Goal: Task Accomplishment & Management: Use online tool/utility

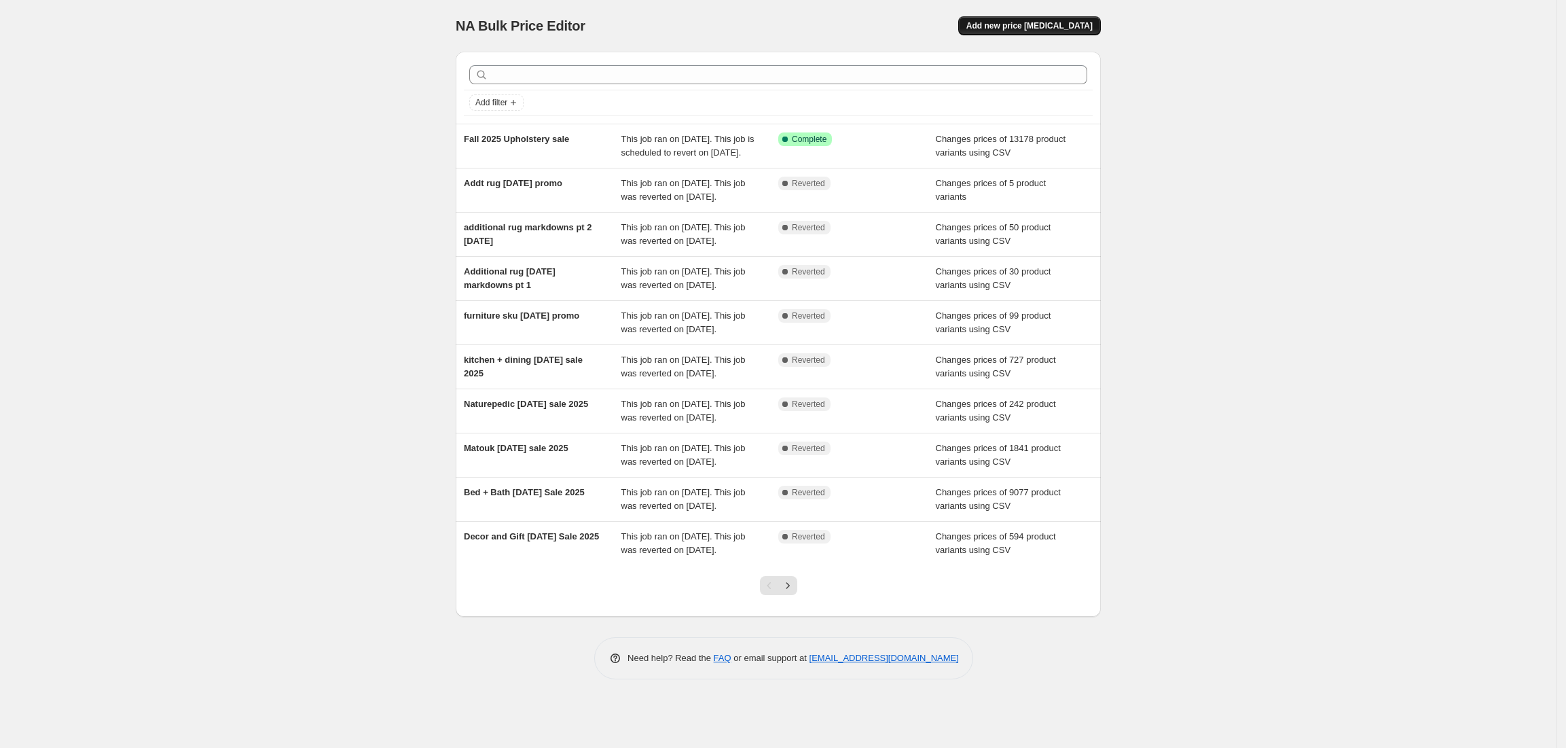
click at [1023, 26] on span "Add new price [MEDICAL_DATA]" at bounding box center [1029, 25] width 126 height 11
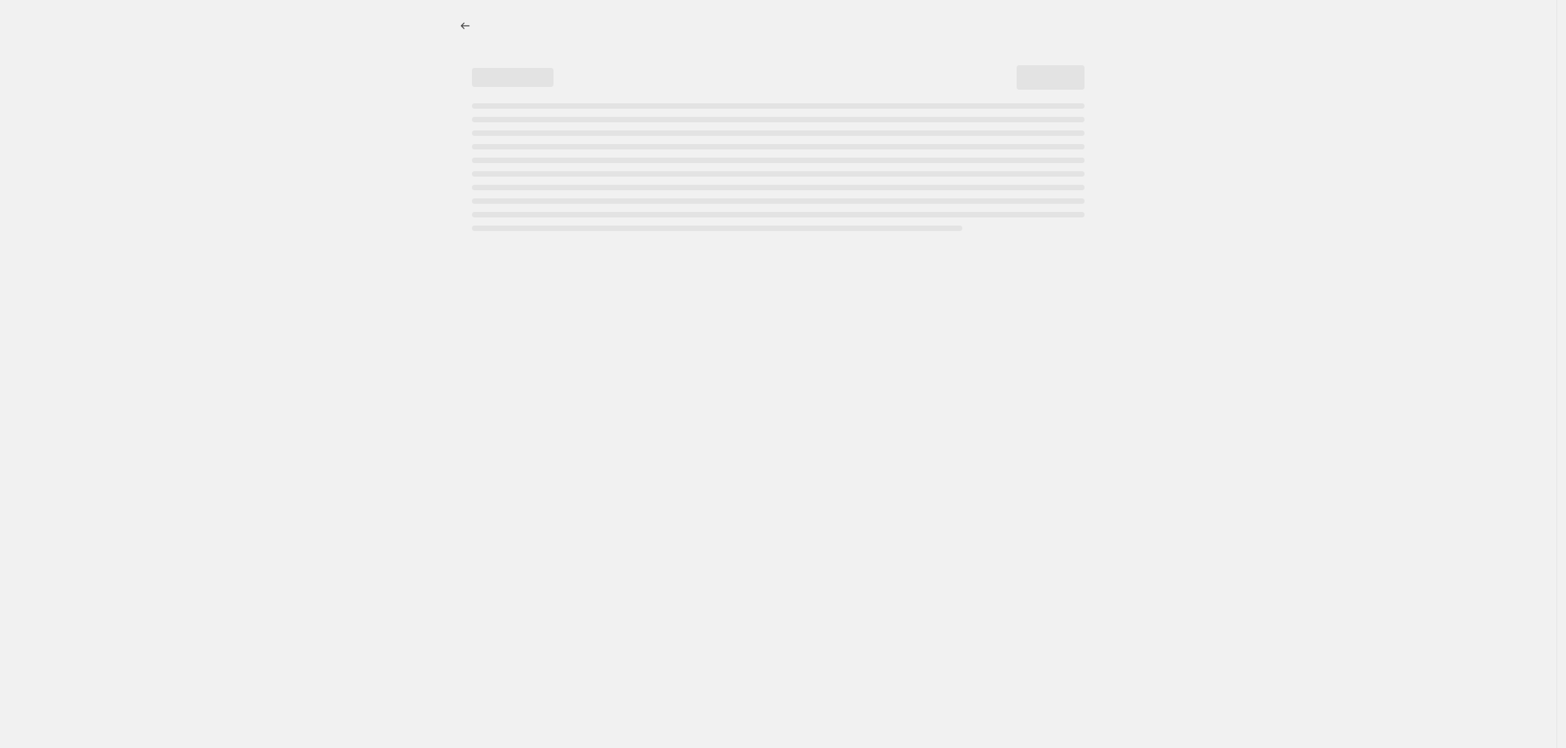
select select "percentage"
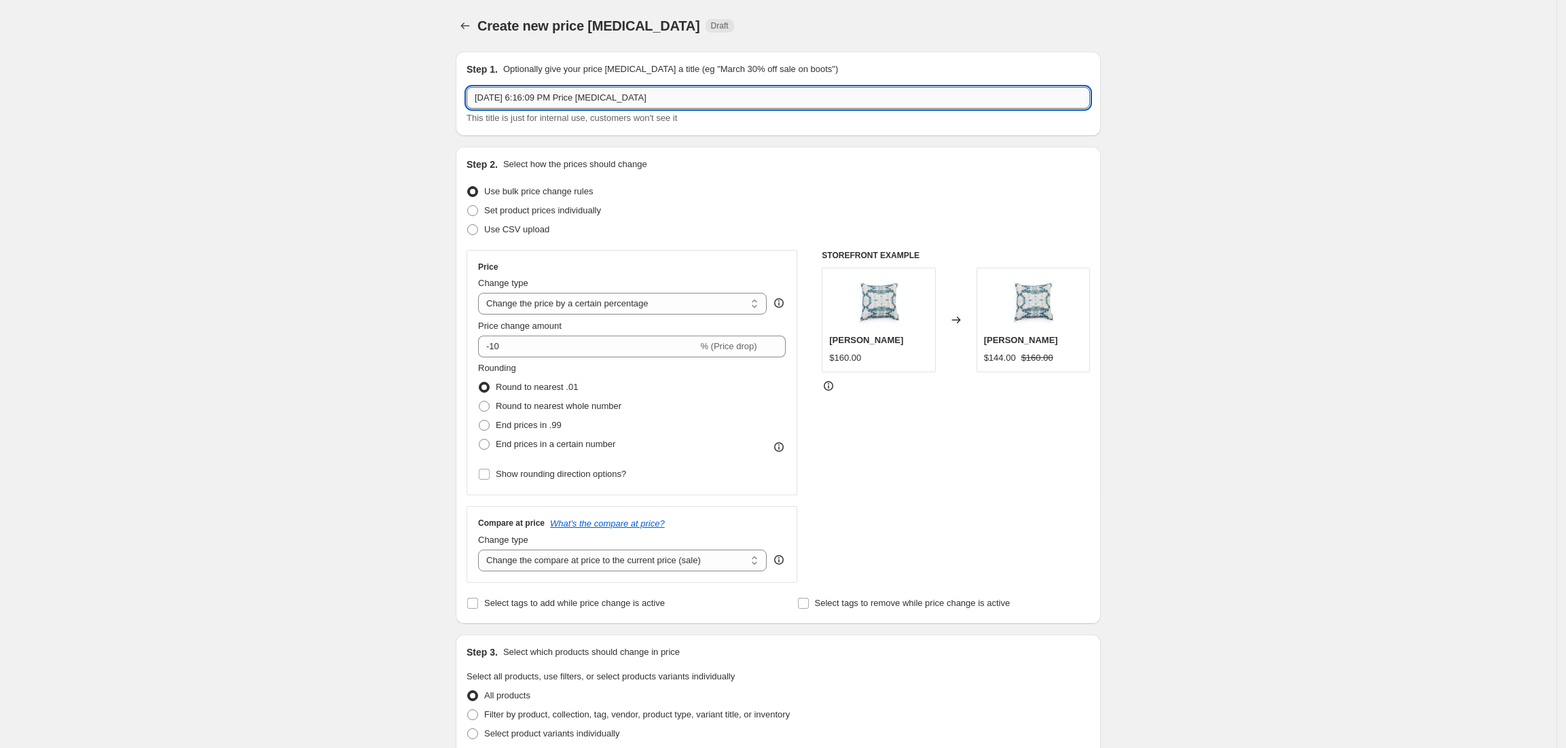
drag, startPoint x: 663, startPoint y: 98, endPoint x: 480, endPoint y: 96, distance: 183.4
click at [480, 96] on input "[DATE] 6:16:09 PM Price [MEDICAL_DATA]" at bounding box center [779, 98] width 624 height 22
type input "Simply Down + NP 20% Wknd Sale"
click at [527, 352] on input "-10" at bounding box center [587, 347] width 219 height 22
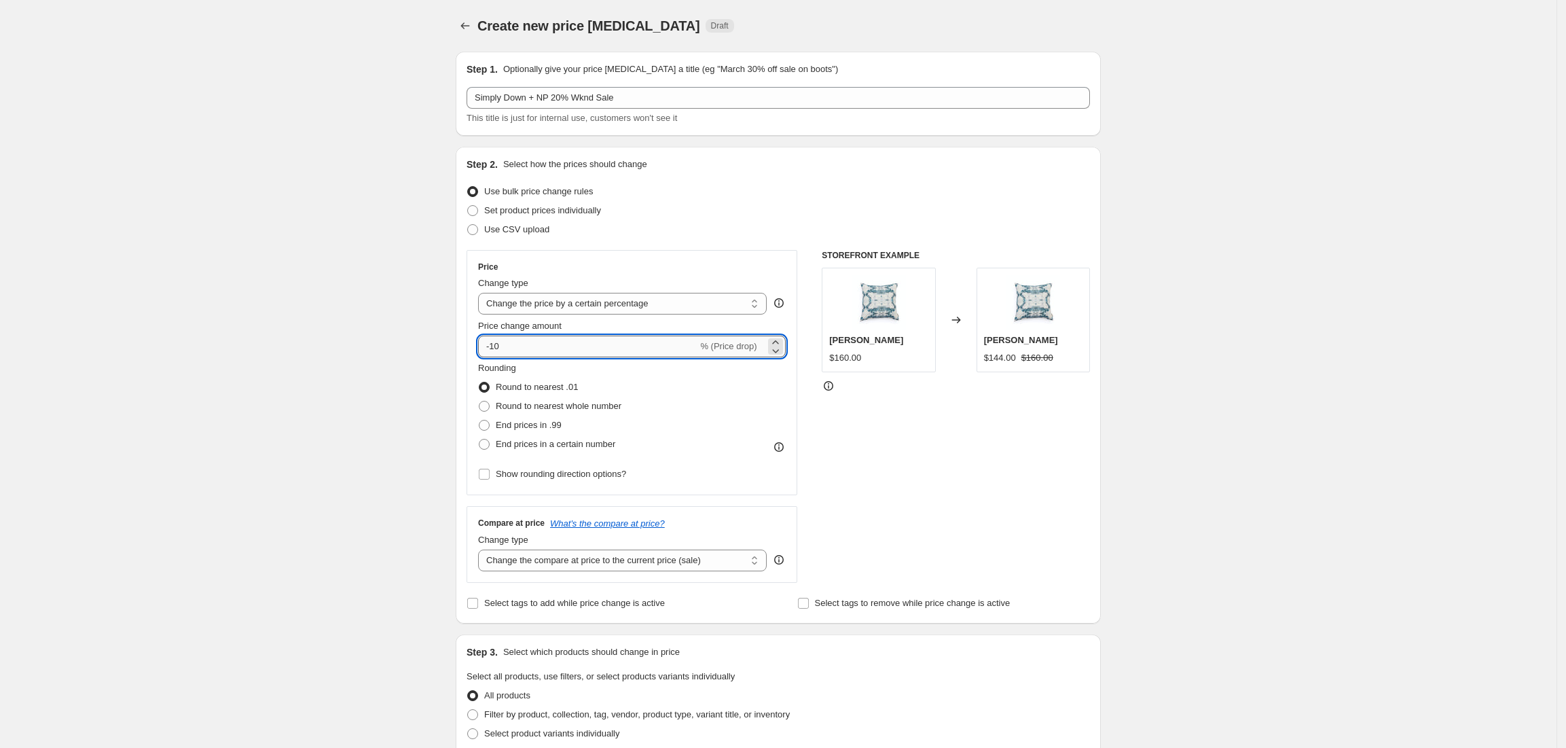
type input "-1"
type input "-20"
click at [571, 568] on select "Change the compare at price to the current price (sale) Change the compare at p…" at bounding box center [622, 560] width 289 height 22
click at [397, 547] on div "Create new price [MEDICAL_DATA]. This page is ready Create new price [MEDICAL_D…" at bounding box center [778, 679] width 1557 height 1358
click at [511, 558] on select "Change the compare at price to the current price (sale) Change the compare at p…" at bounding box center [622, 560] width 289 height 22
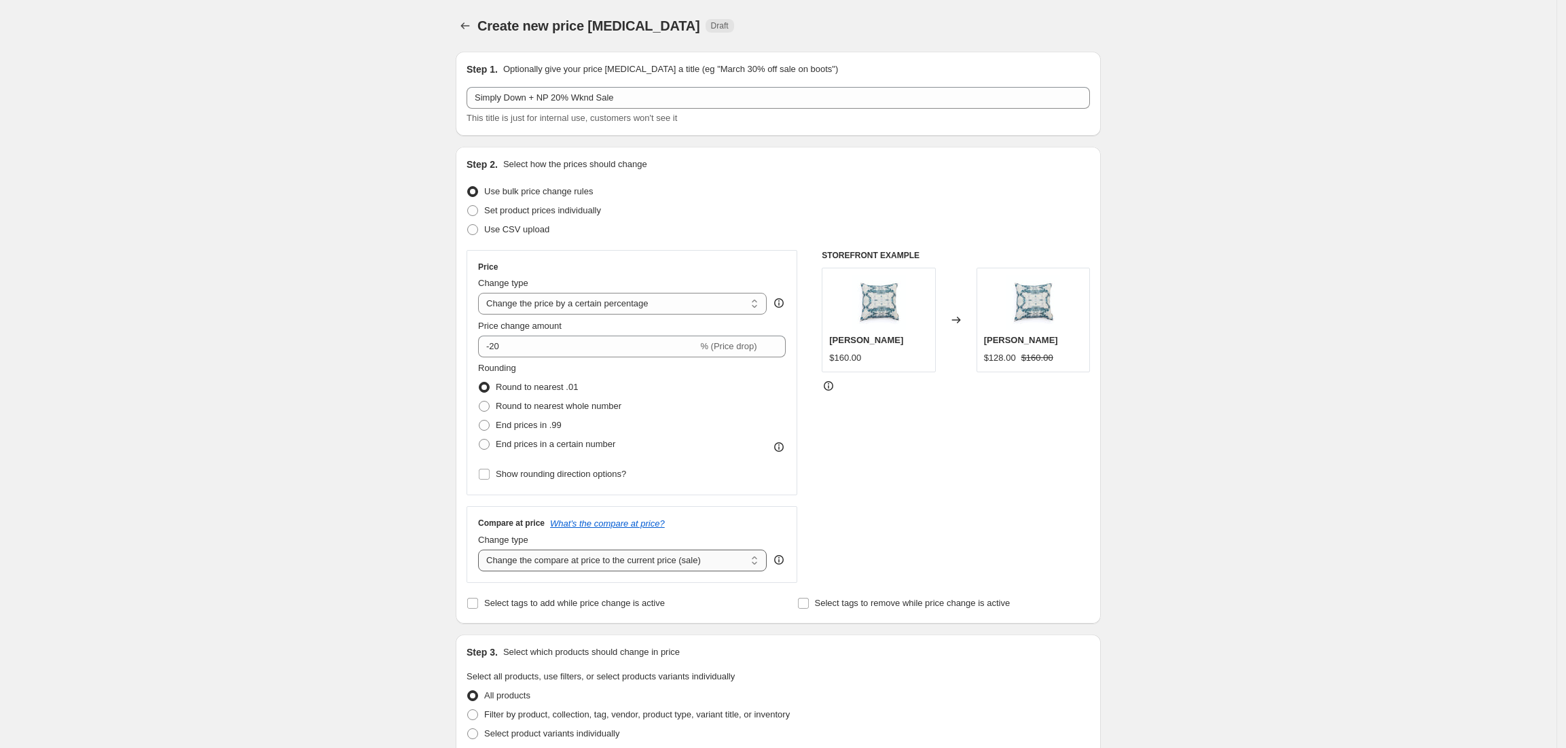
select select "no_change"
click at [483, 550] on select "Change the compare at price to the current price (sale) Change the compare at p…" at bounding box center [622, 560] width 289 height 22
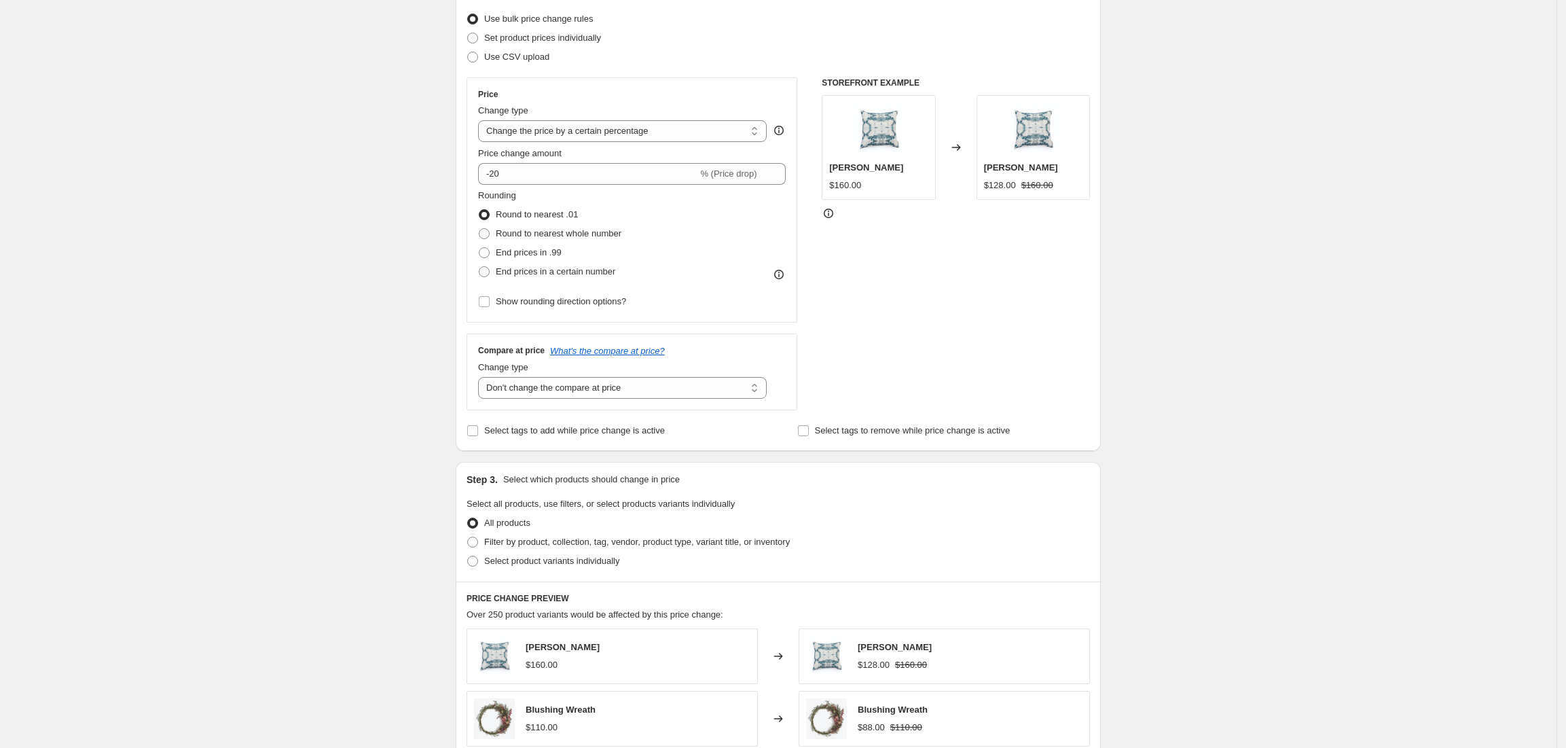
scroll to position [181, 0]
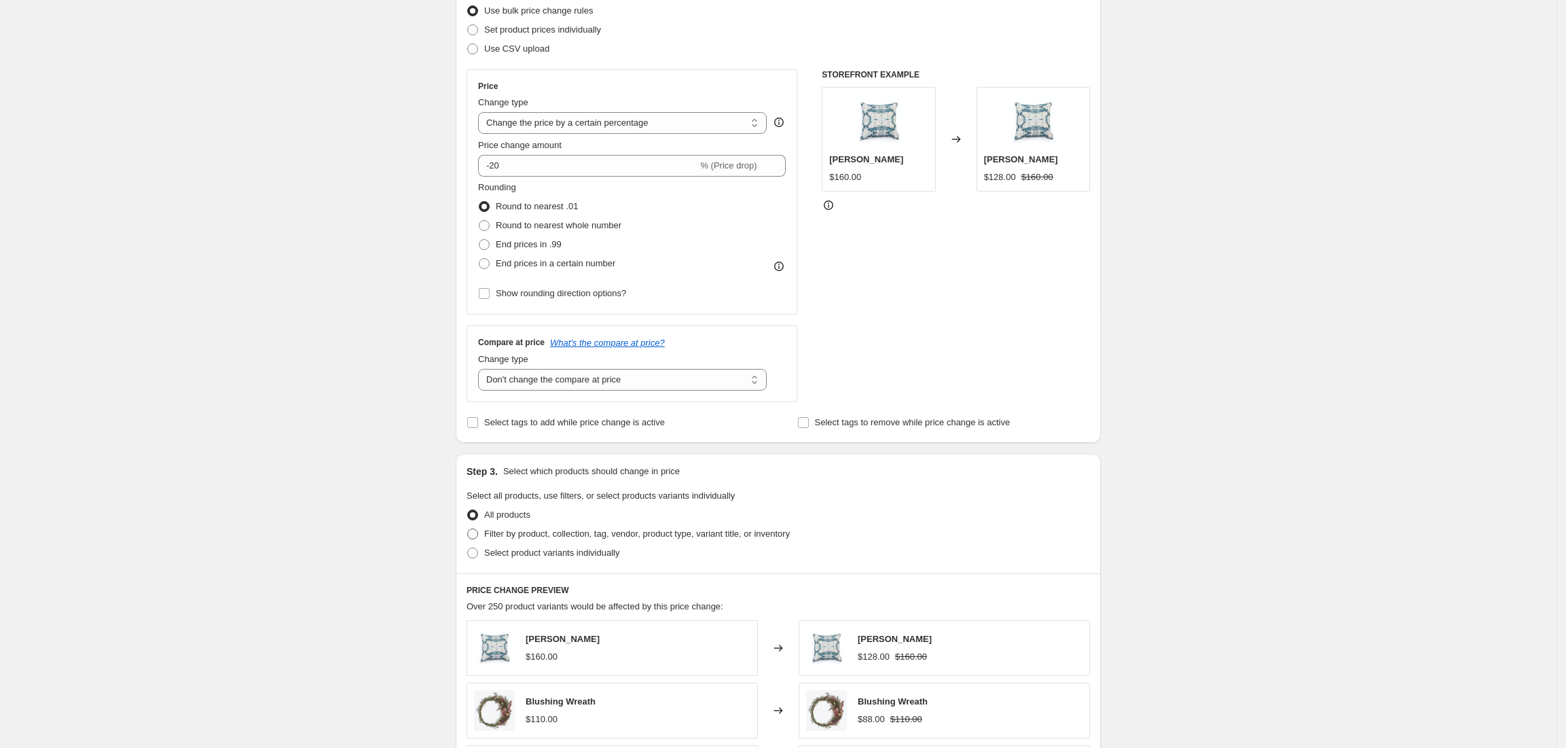
click at [478, 536] on span at bounding box center [472, 533] width 11 height 11
click at [468, 529] on input "Filter by product, collection, tag, vendor, product type, variant title, or inv…" at bounding box center [467, 528] width 1 height 1
radio input "true"
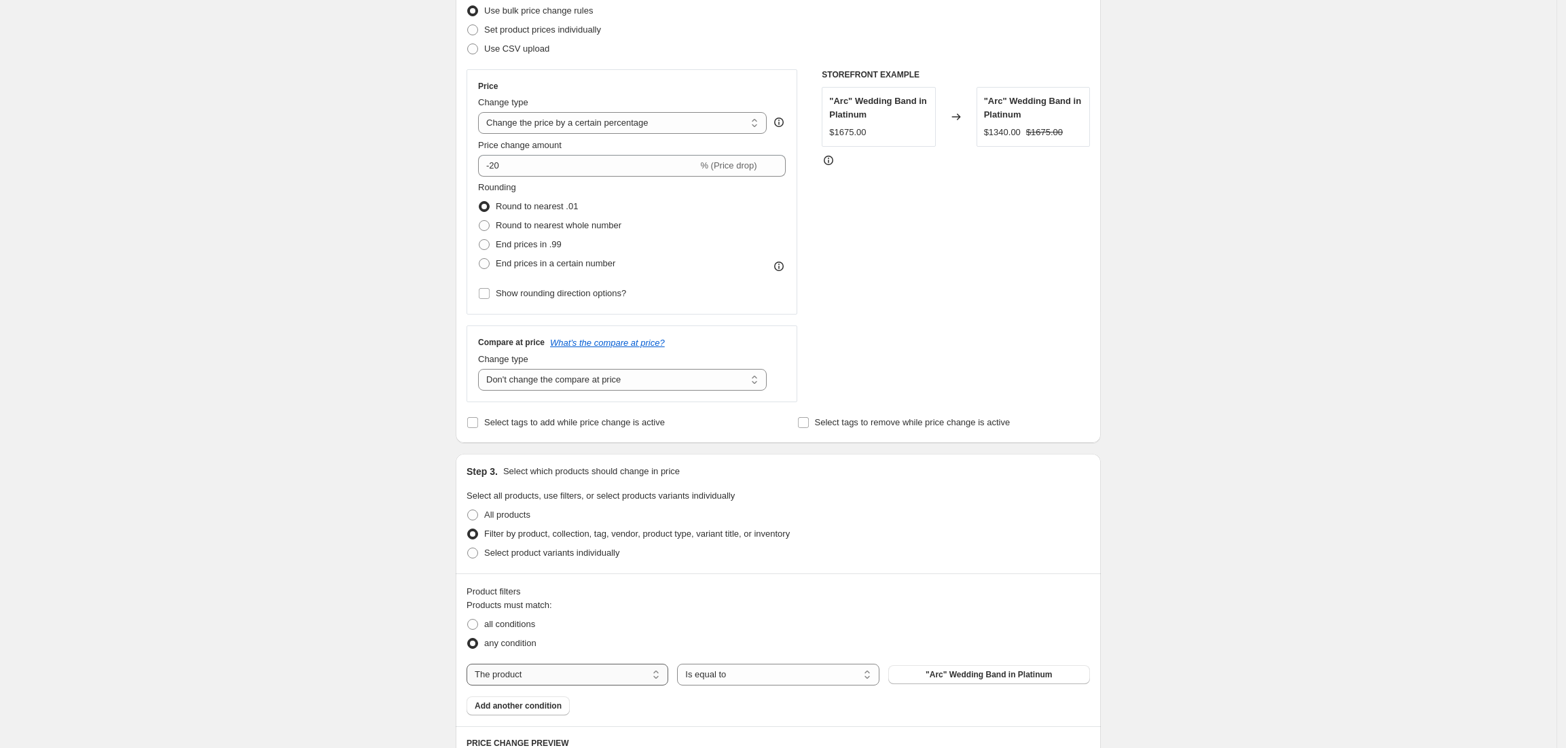
click at [512, 678] on select "The product The product's collection The product's tag The product's vendor The…" at bounding box center [568, 675] width 202 height 22
select select "vendor"
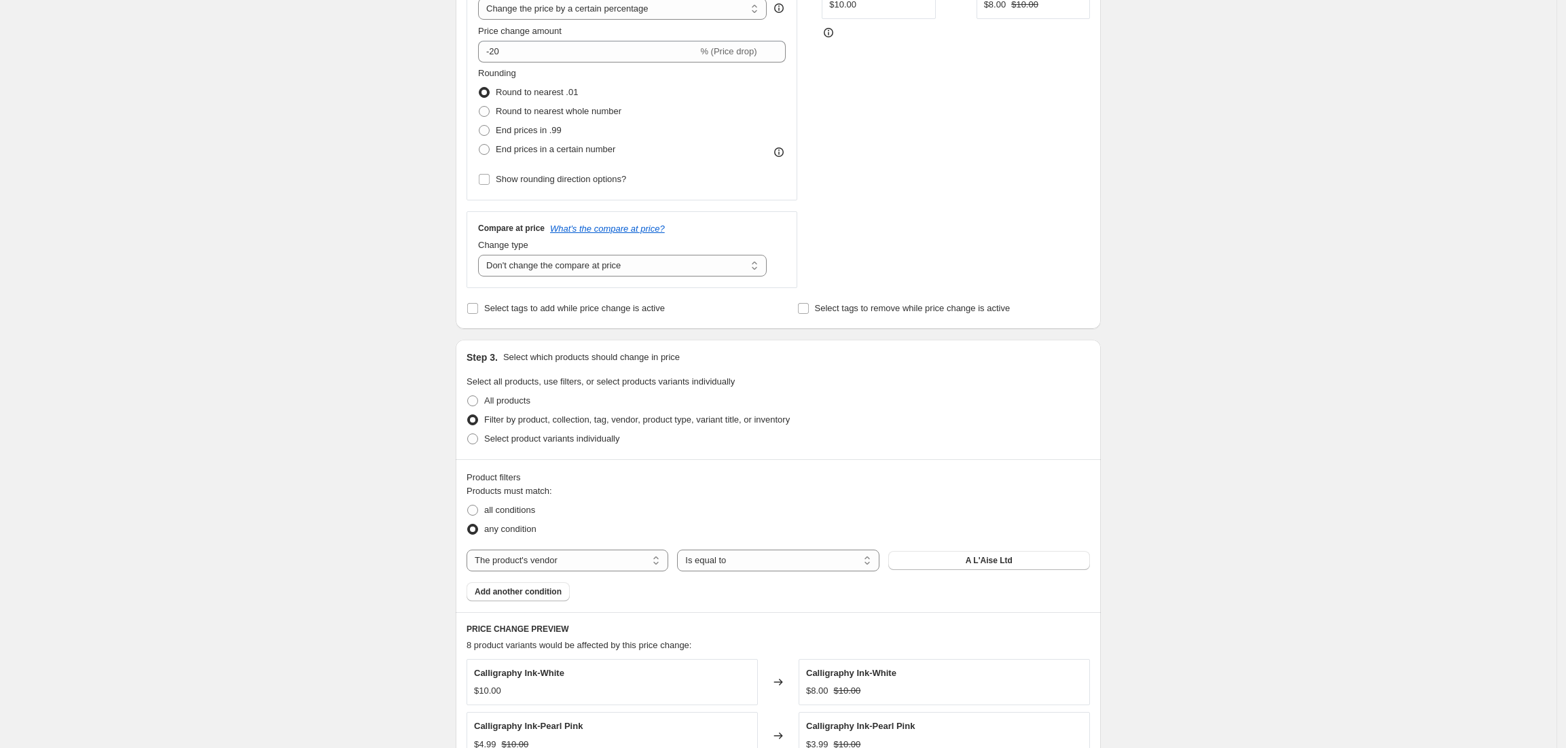
scroll to position [543, 0]
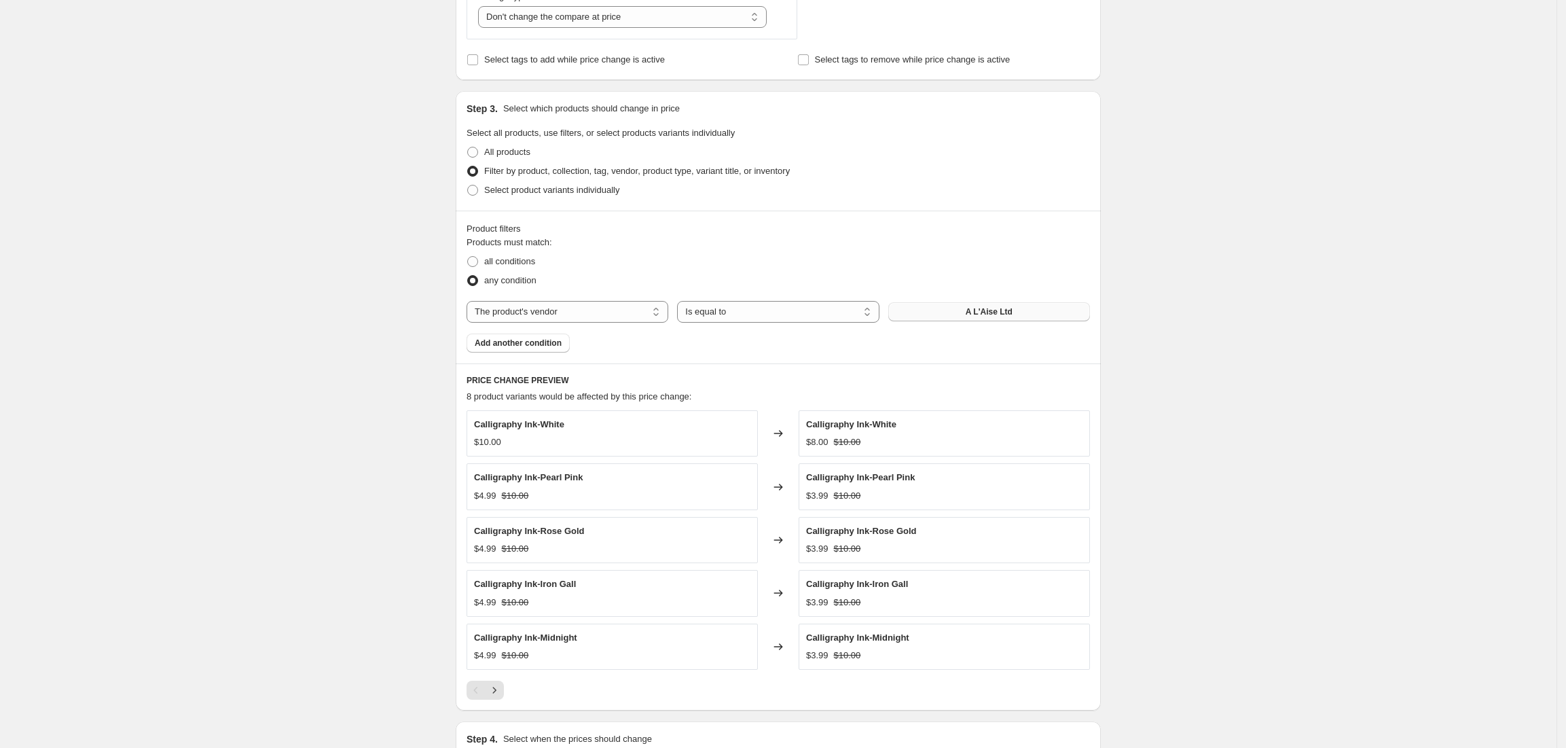
click at [946, 316] on button "A L'Aise Ltd" at bounding box center [989, 311] width 202 height 19
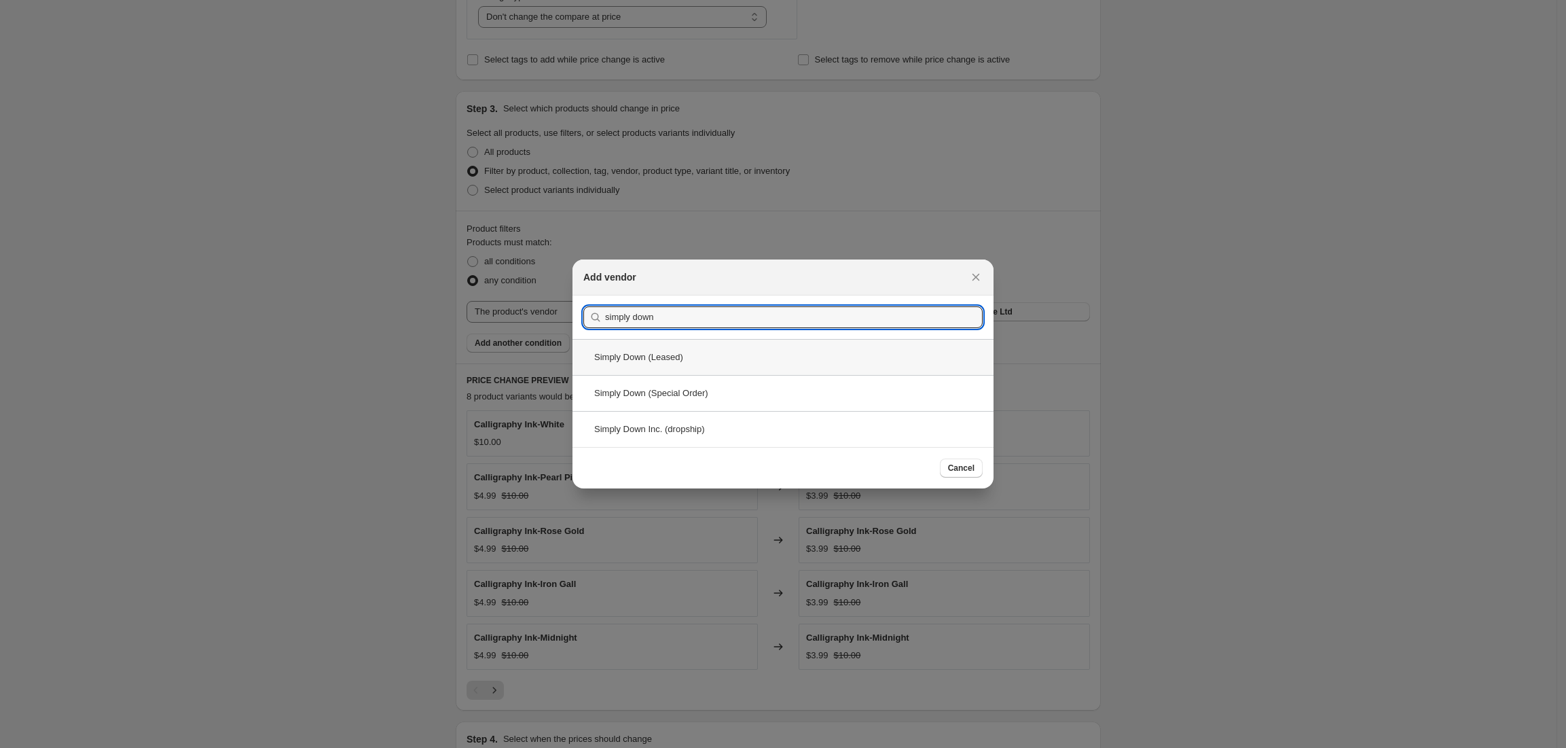
type input "simply down"
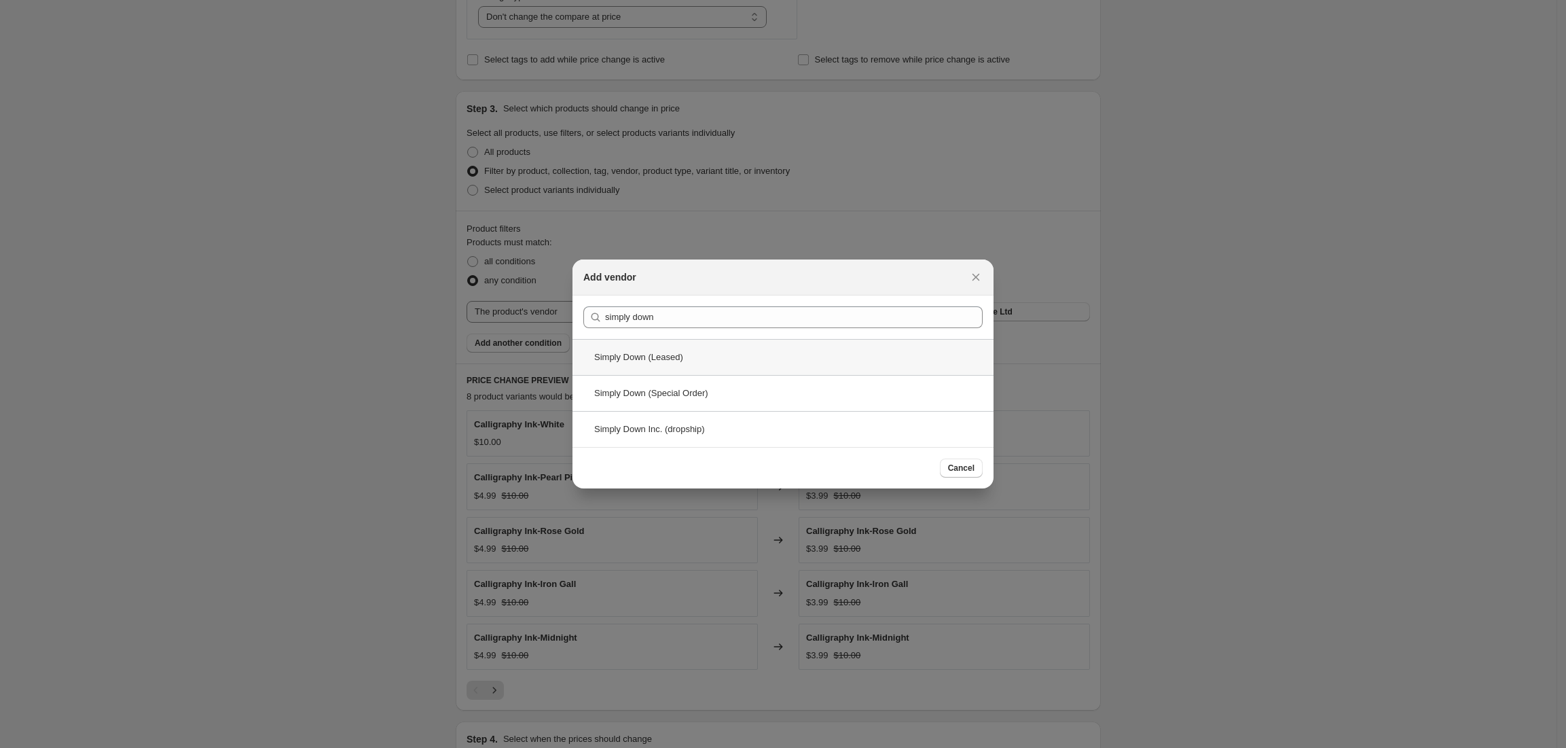
click at [720, 368] on div "Simply Down (Leased)" at bounding box center [783, 357] width 421 height 36
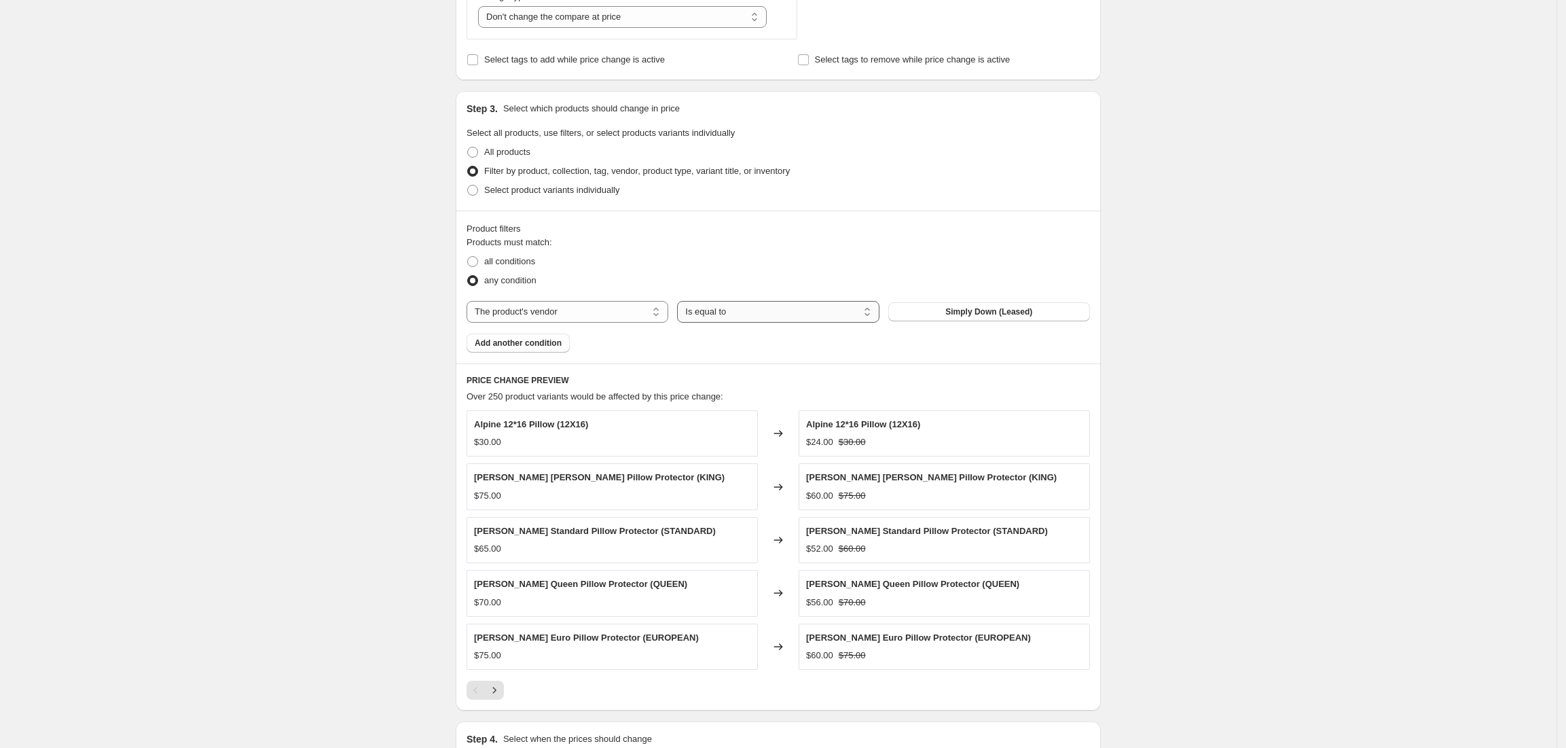
click at [721, 310] on select "Is equal to Is not equal to" at bounding box center [778, 312] width 202 height 22
click at [552, 350] on button "Add another condition" at bounding box center [518, 342] width 103 height 19
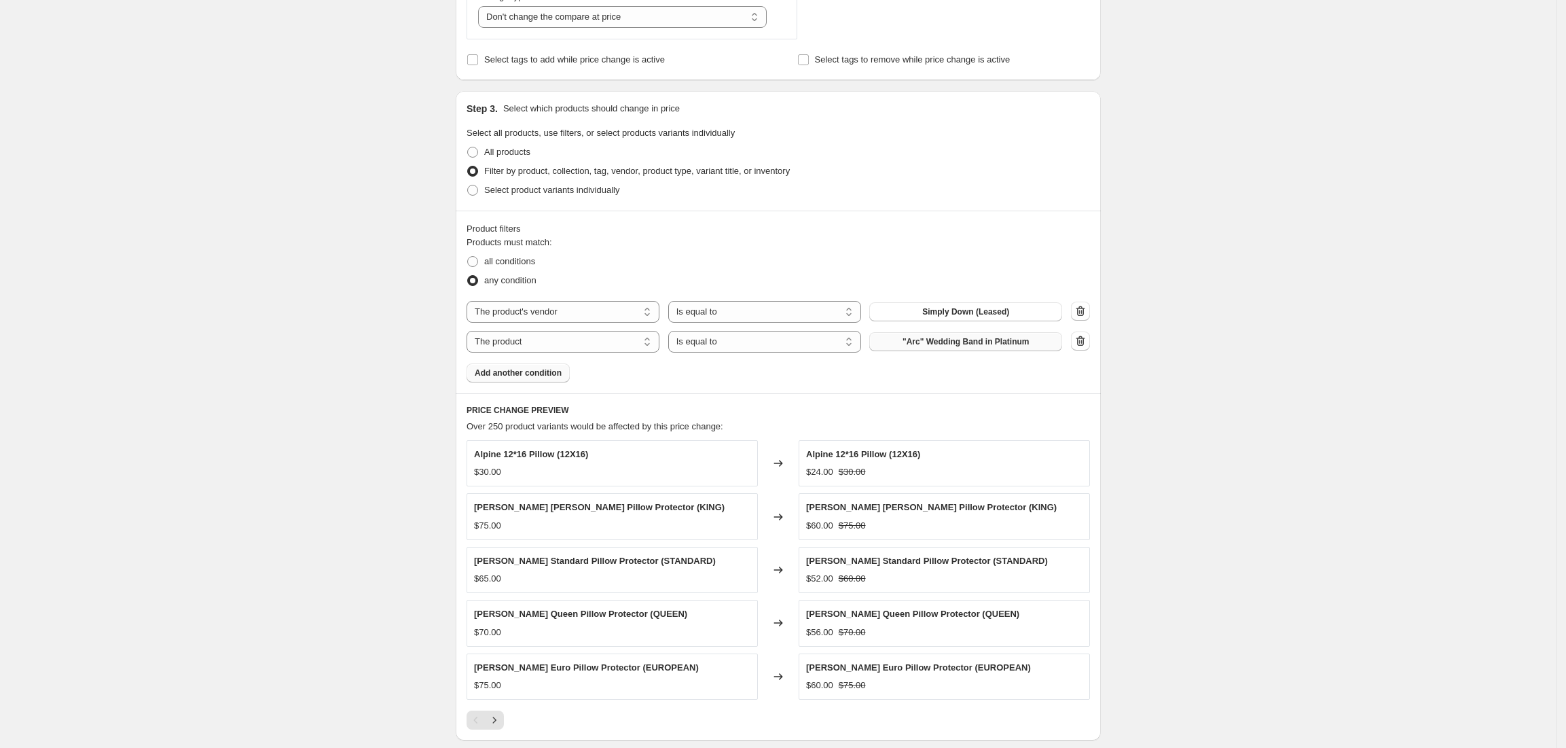
click at [981, 350] on button ""Arc" Wedding Band in Platinum" at bounding box center [965, 341] width 193 height 19
click at [585, 346] on select "The product The product's collection The product's tag The product's vendor The…" at bounding box center [563, 342] width 193 height 22
select select "vendor"
click at [935, 346] on button "A L'Aise Ltd" at bounding box center [965, 341] width 193 height 19
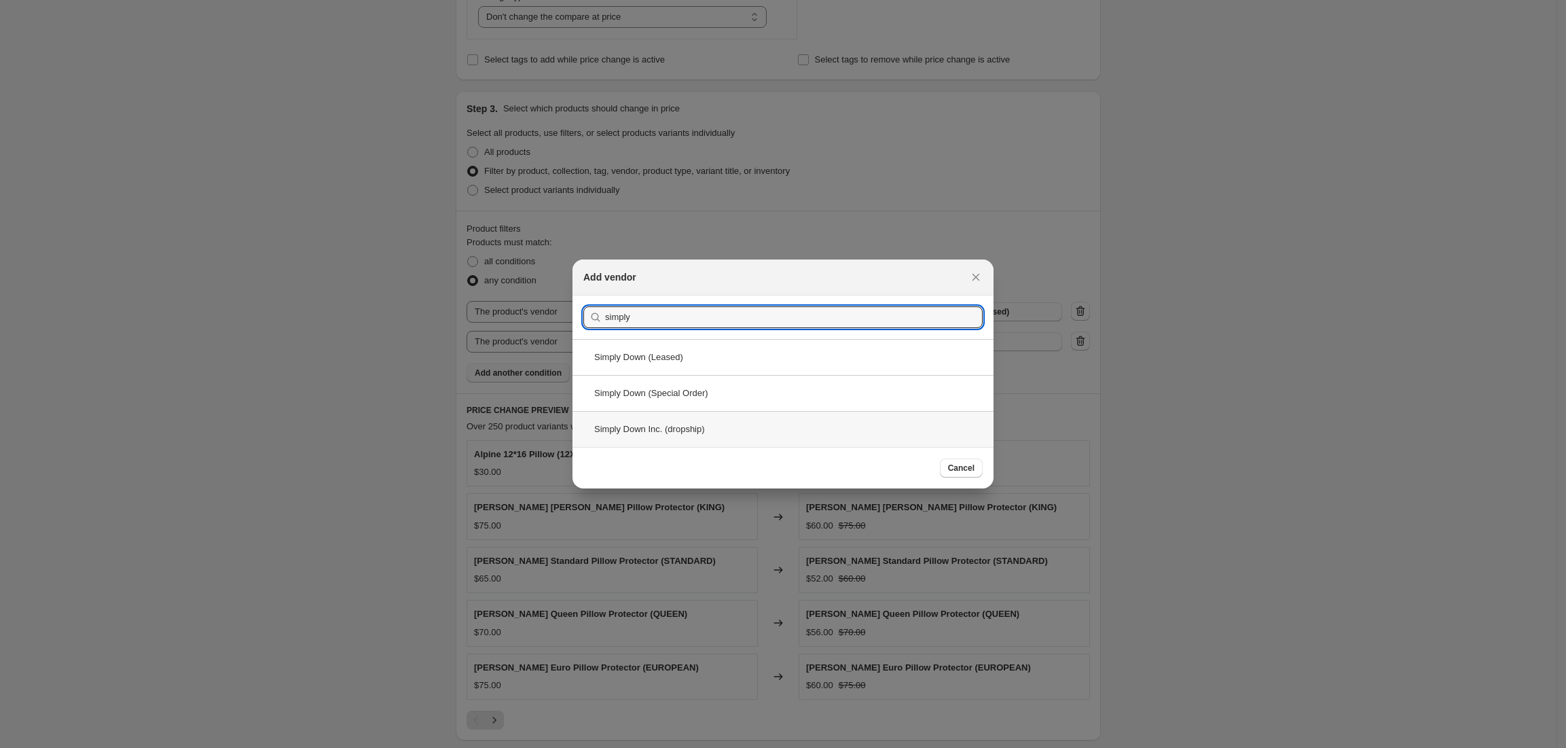
type input "simply"
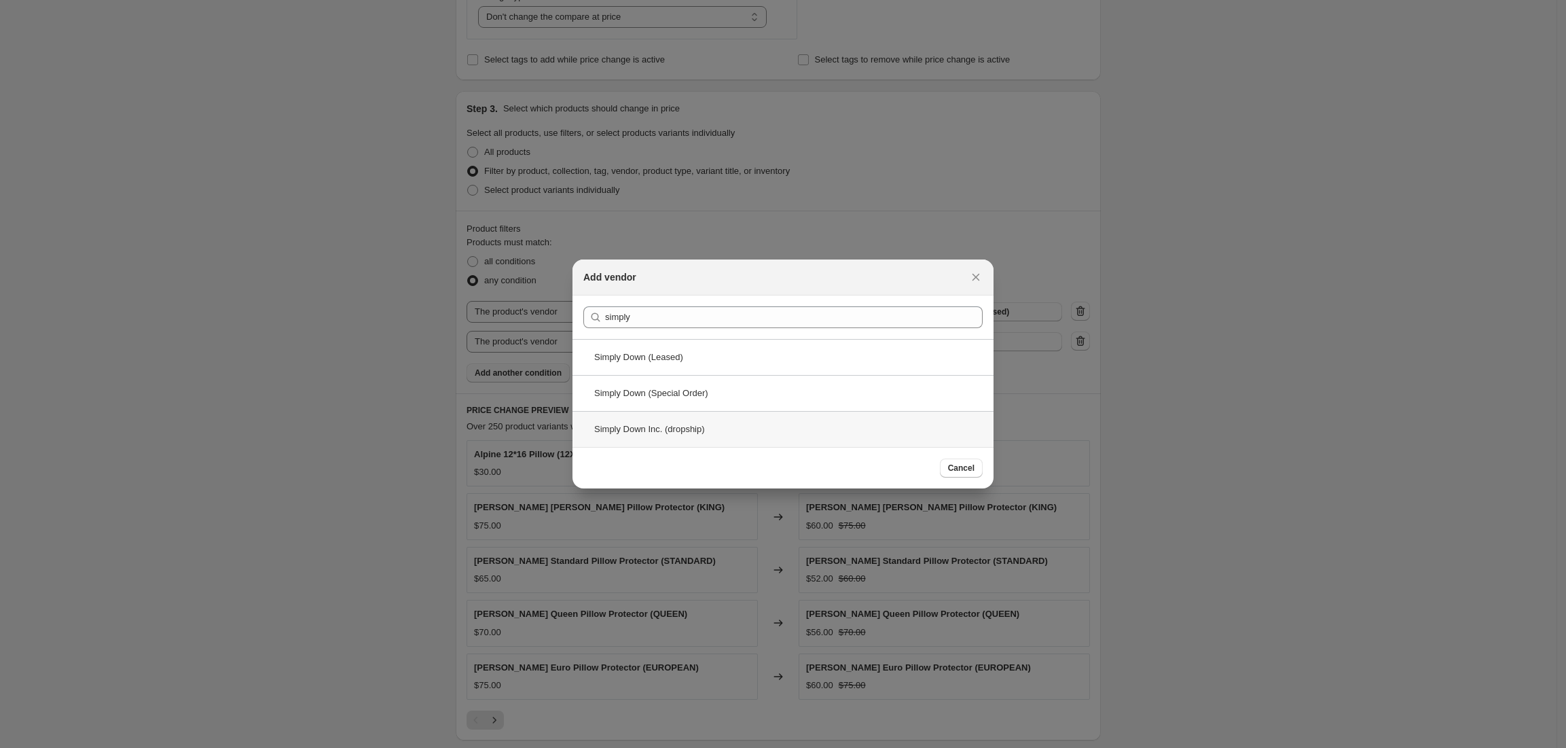
click at [702, 444] on div "Simply Down Inc. (dropship)" at bounding box center [783, 429] width 421 height 36
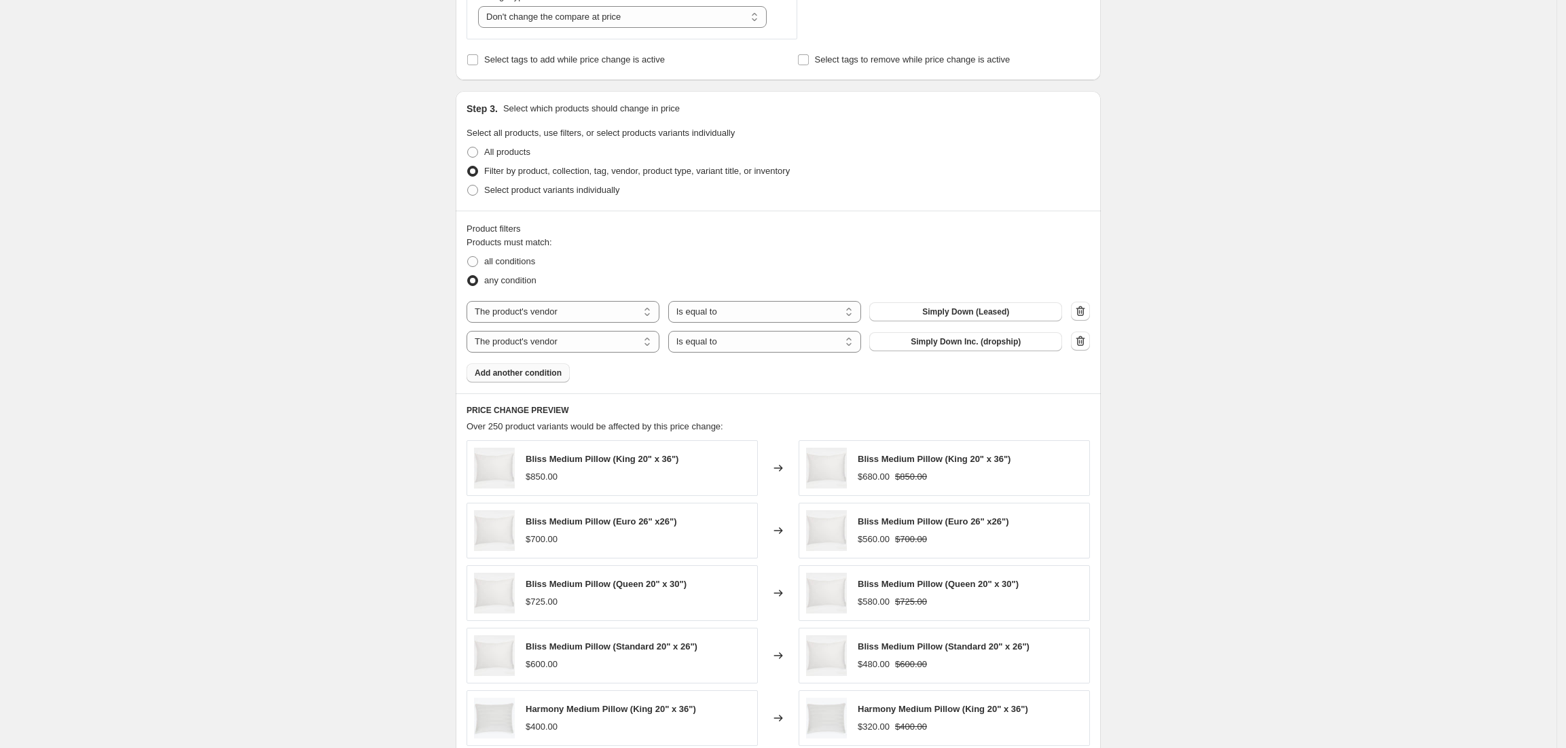
click at [534, 376] on span "Add another condition" at bounding box center [518, 372] width 87 height 11
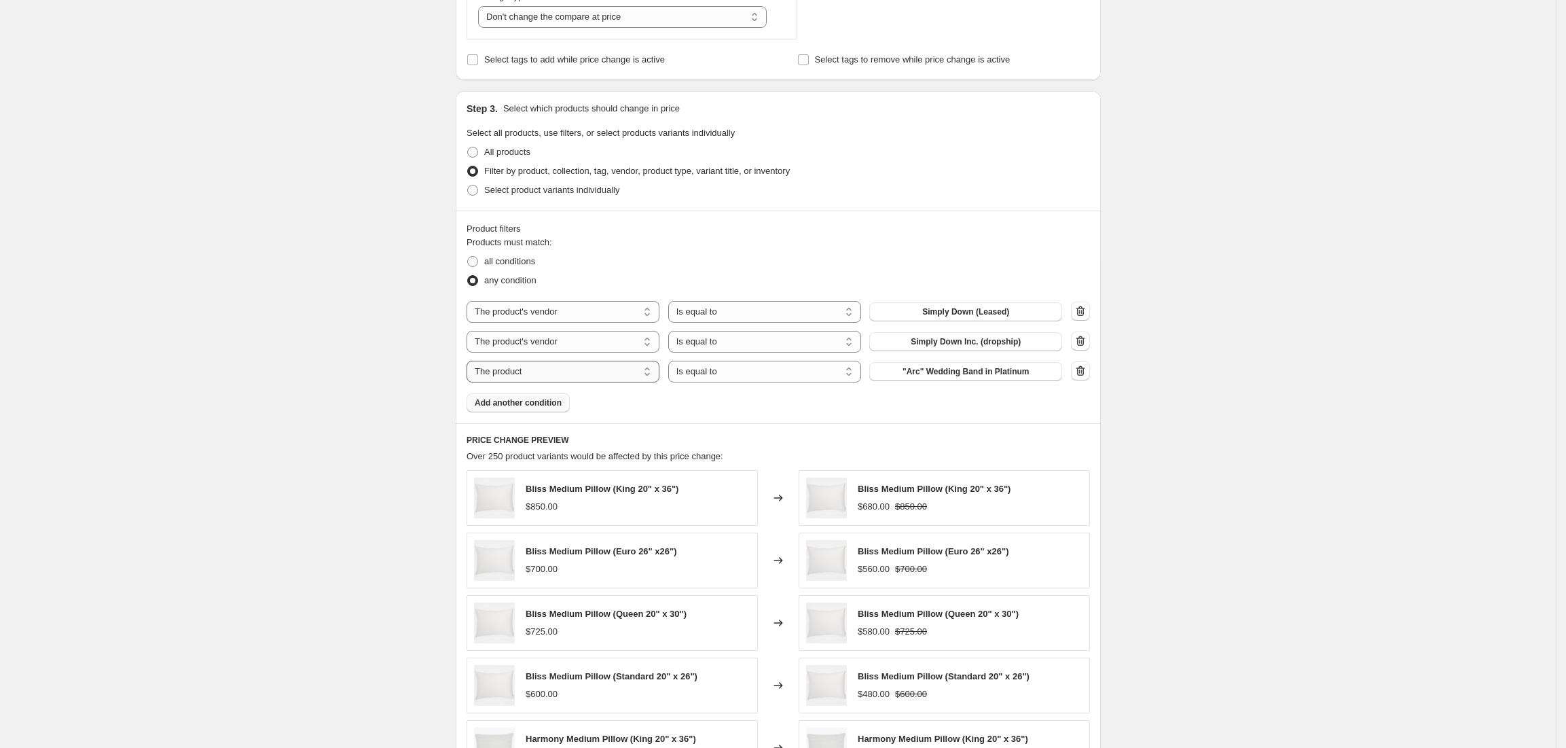
click at [534, 376] on select "The product The product's collection The product's tag The product's vendor The…" at bounding box center [563, 372] width 193 height 22
select select "vendor"
click at [933, 374] on button "A L'Aise Ltd" at bounding box center [965, 371] width 193 height 19
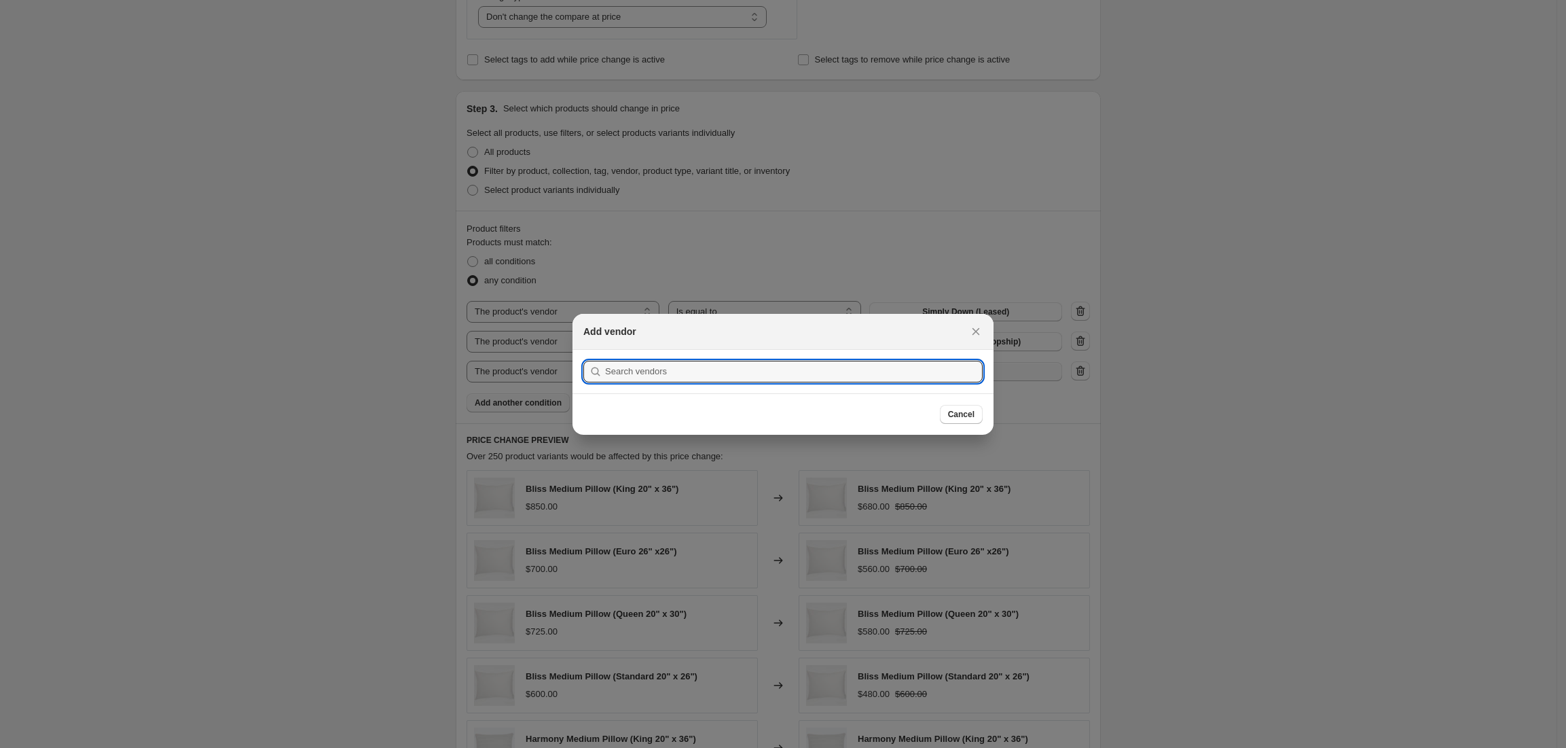
scroll to position [0, 0]
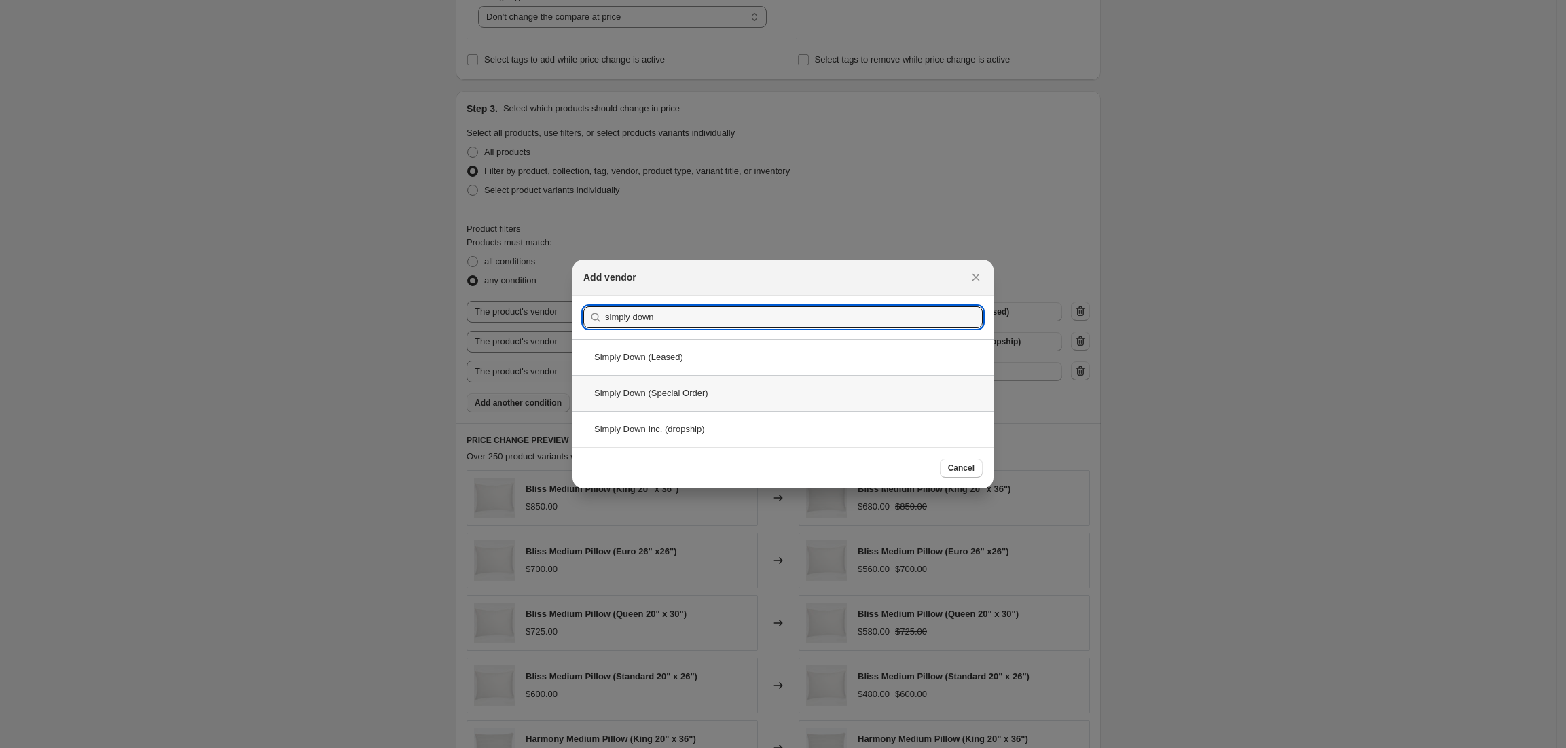
type input "simply down"
click at [713, 390] on div "Simply Down (Special Order)" at bounding box center [783, 393] width 421 height 36
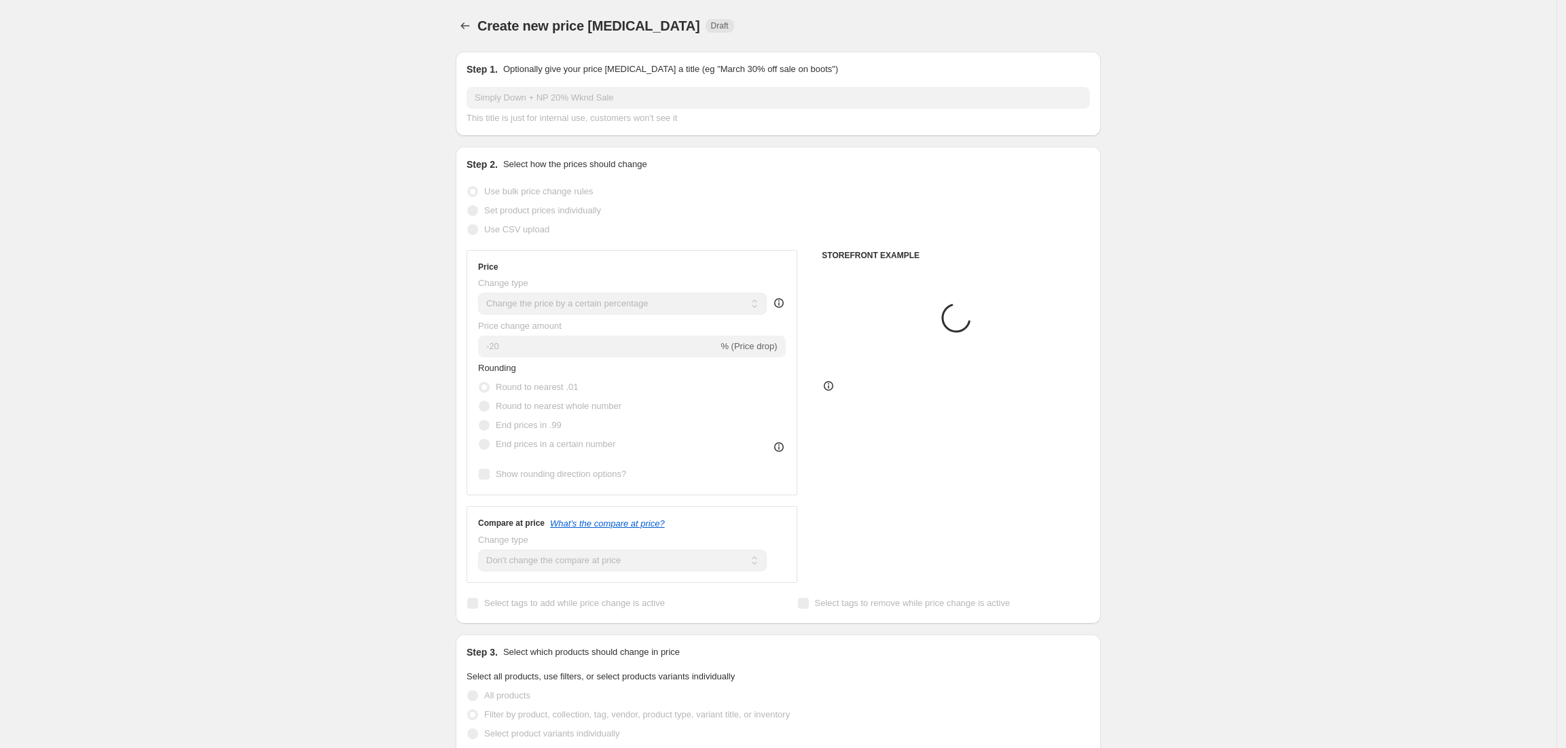
scroll to position [543, 0]
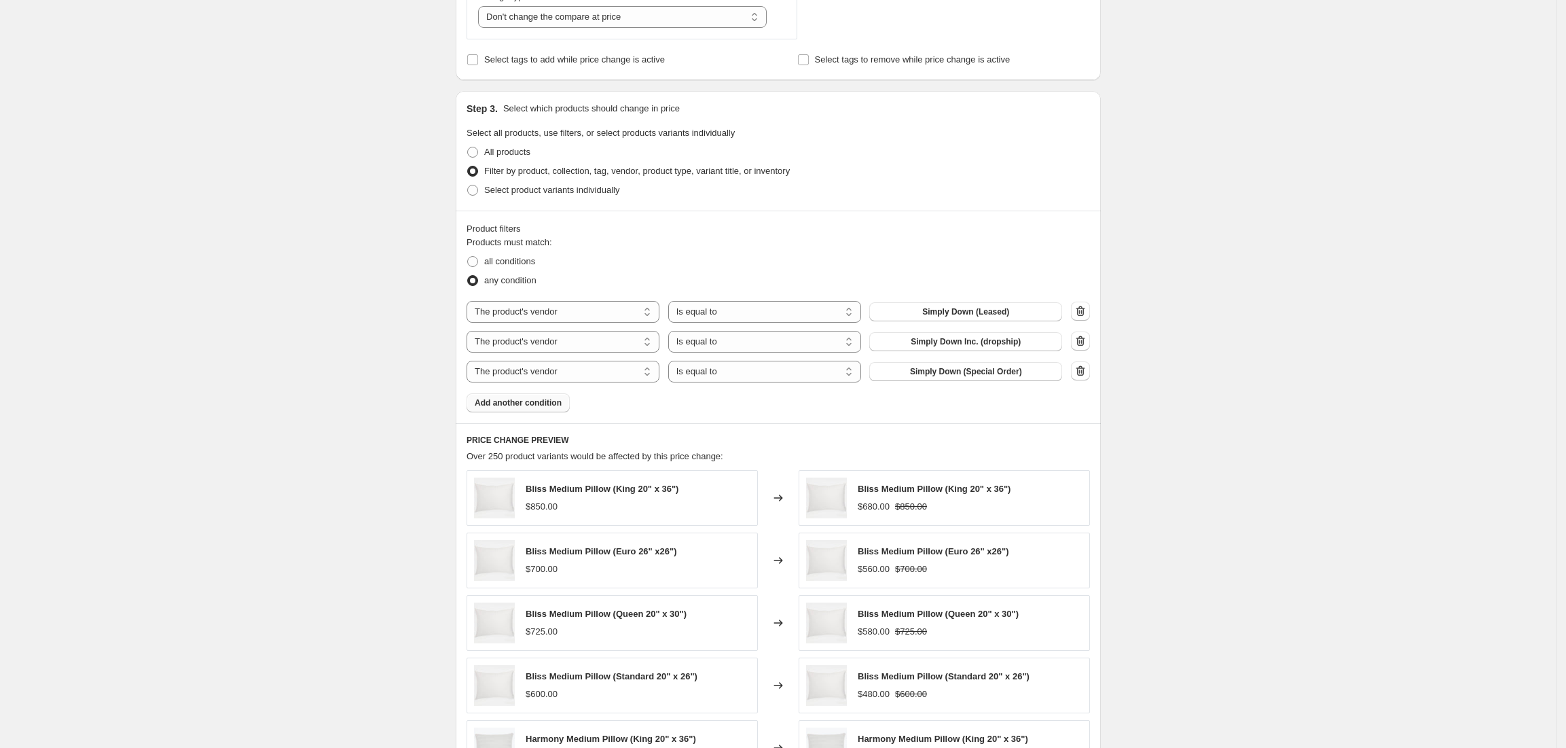
click at [541, 408] on span "Add another condition" at bounding box center [518, 402] width 87 height 11
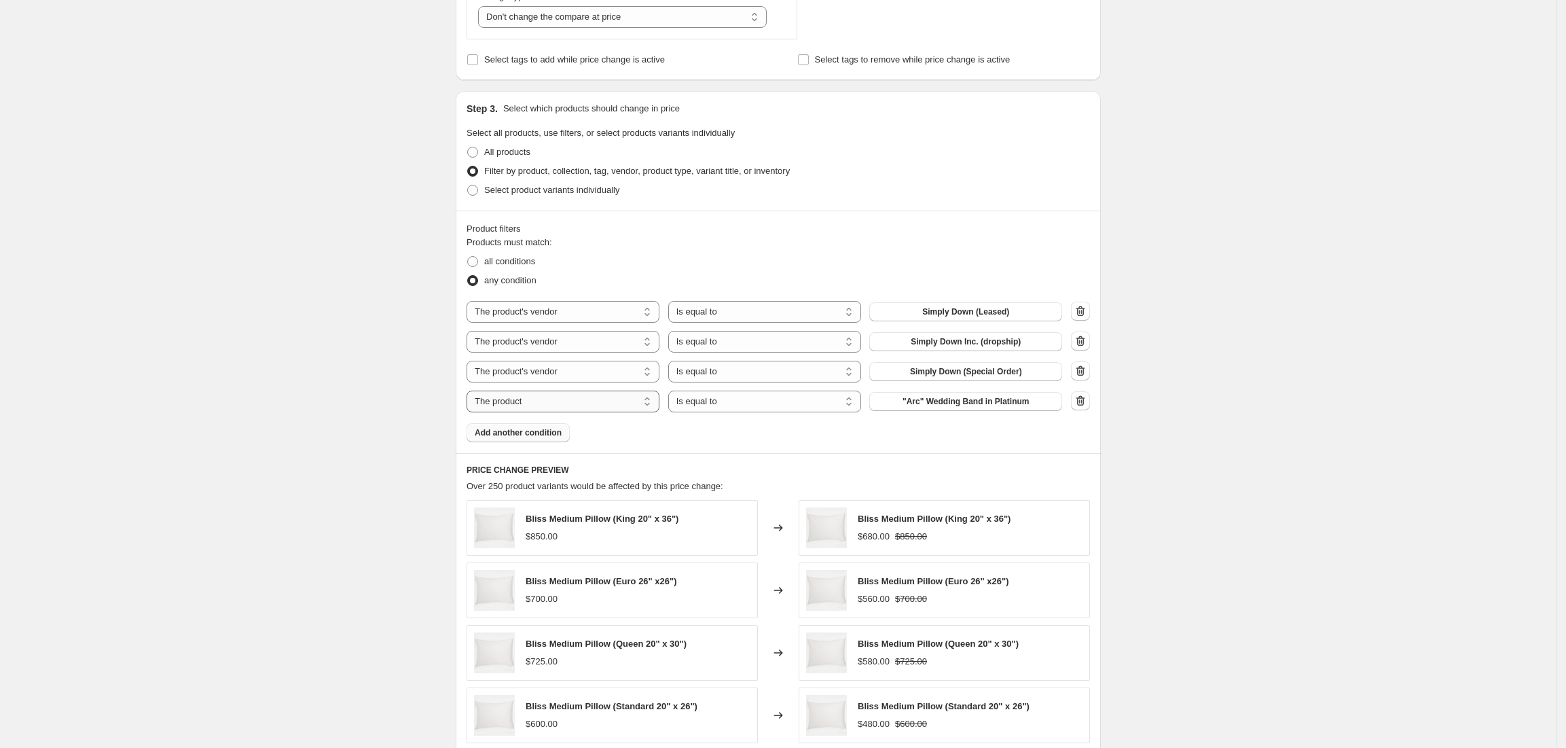
click at [611, 408] on select "The product The product's collection The product's tag The product's vendor The…" at bounding box center [563, 402] width 193 height 22
select select "vendor"
click at [699, 405] on select "Is equal to Is not equal to" at bounding box center [764, 402] width 193 height 22
click at [672, 392] on select "Is equal to Is not equal to" at bounding box center [764, 402] width 193 height 22
click at [919, 405] on button "A L'Aise Ltd" at bounding box center [965, 401] width 193 height 19
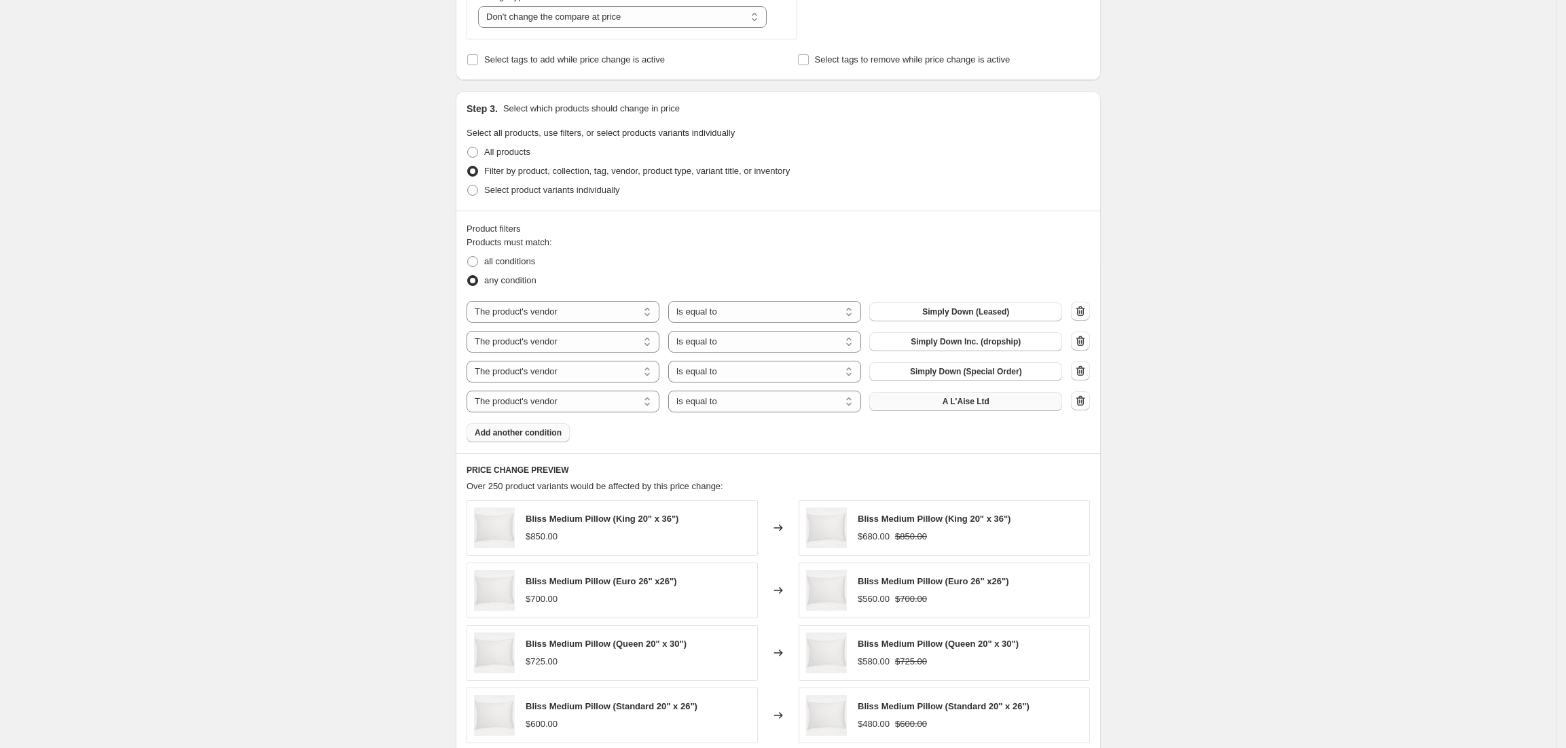
scroll to position [0, 0]
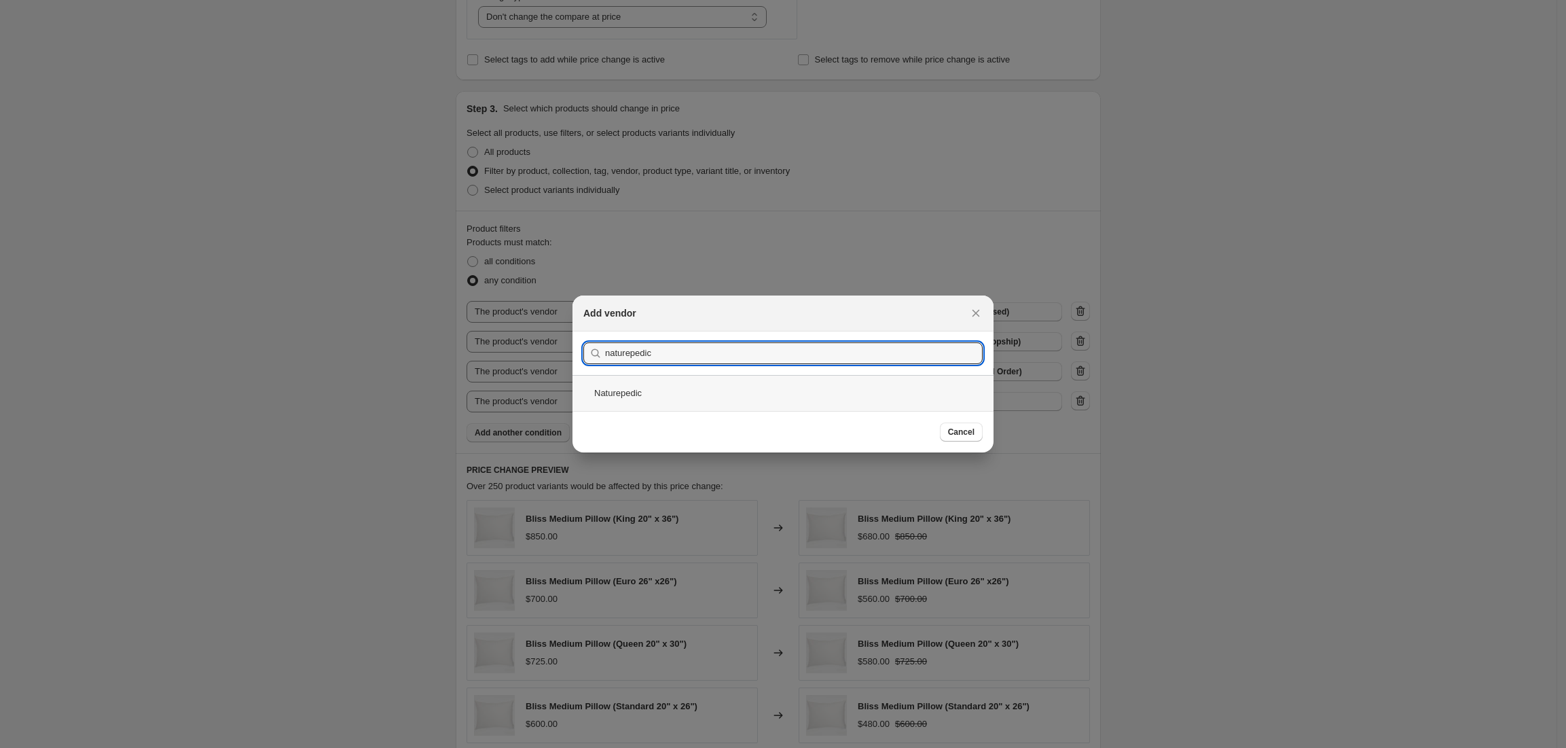
type input "naturepedic"
click at [679, 399] on div "Naturepedic" at bounding box center [783, 393] width 421 height 36
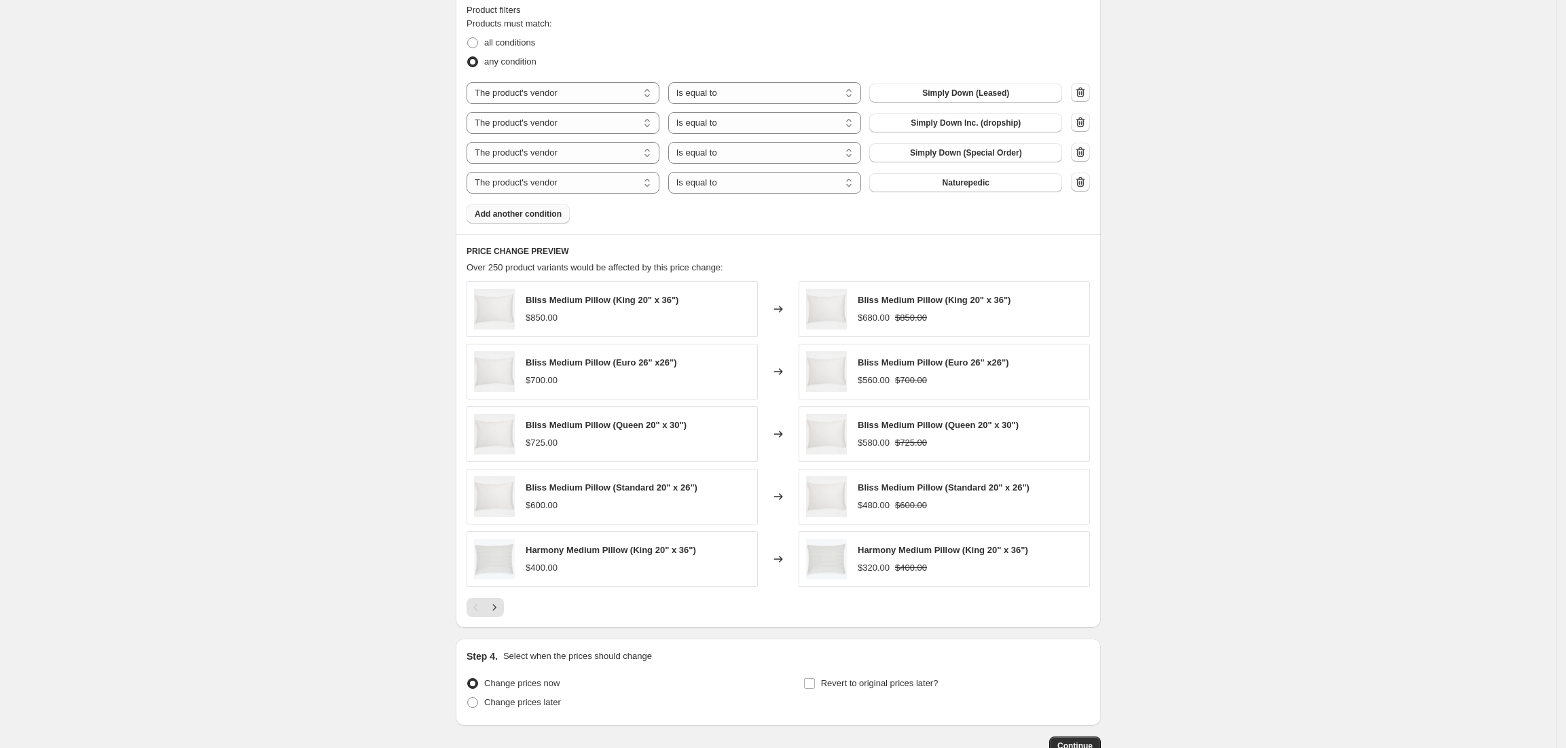
scroll to position [856, 0]
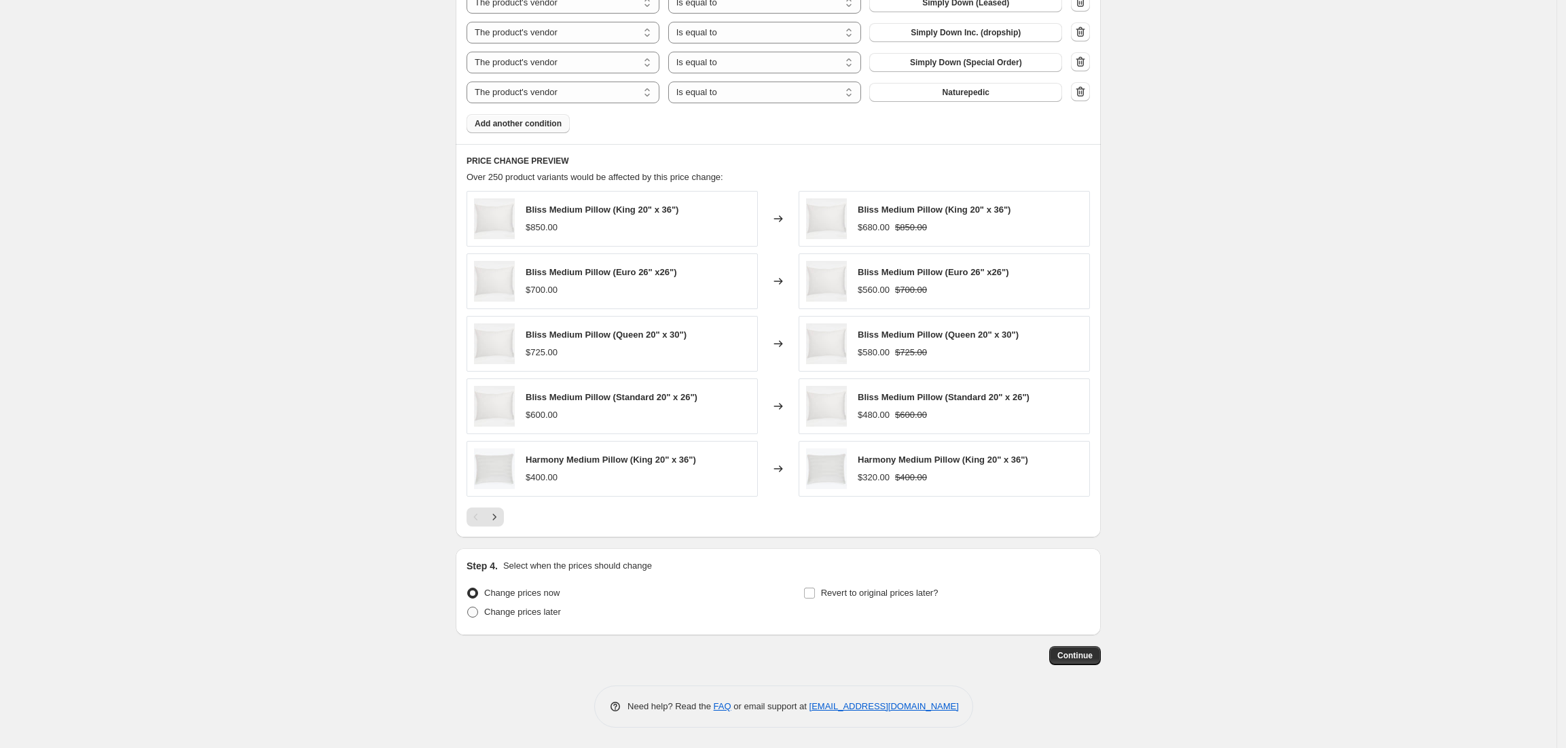
click at [477, 612] on span at bounding box center [472, 612] width 11 height 11
click at [468, 607] on input "Change prices later" at bounding box center [467, 607] width 1 height 1
radio input "true"
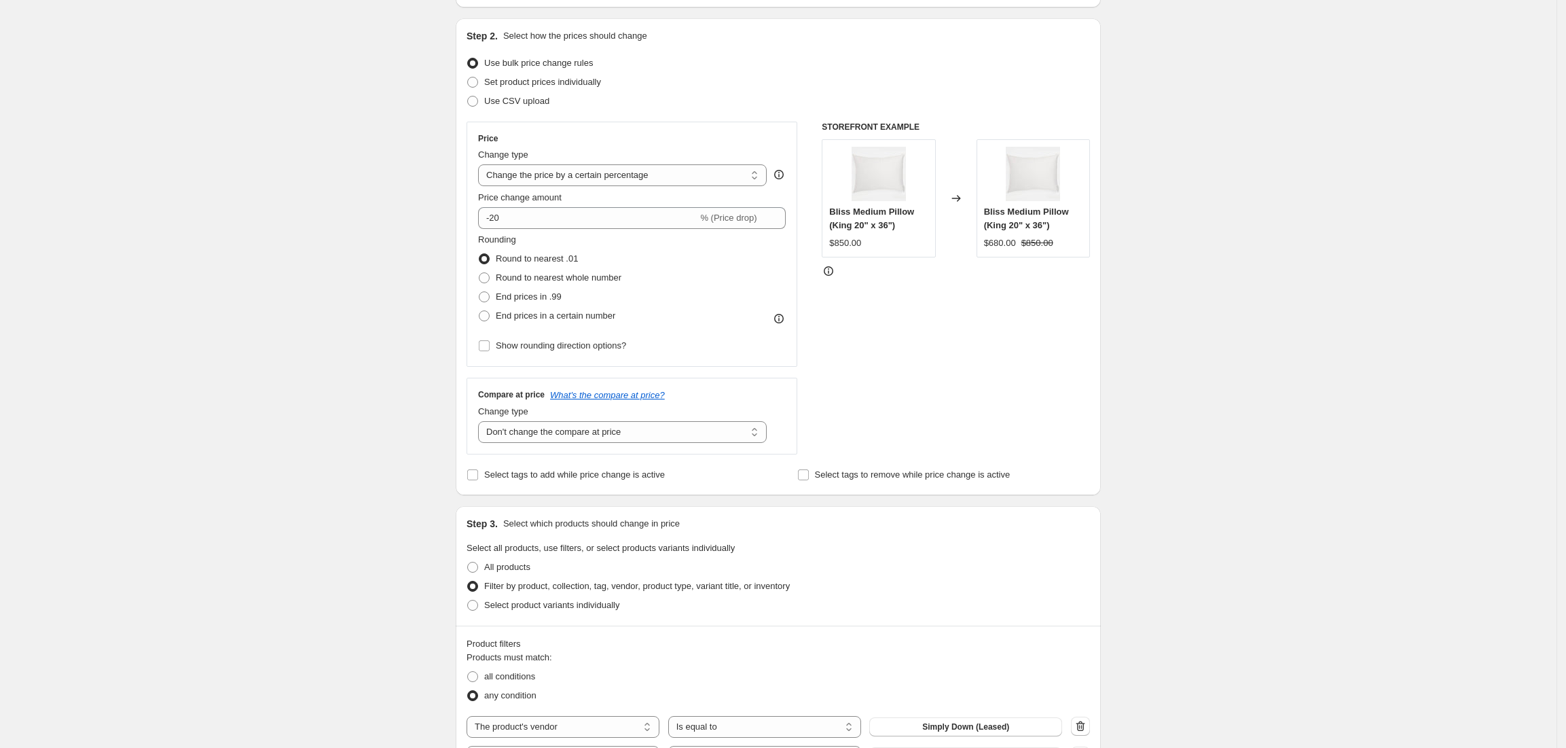
scroll to position [0, 0]
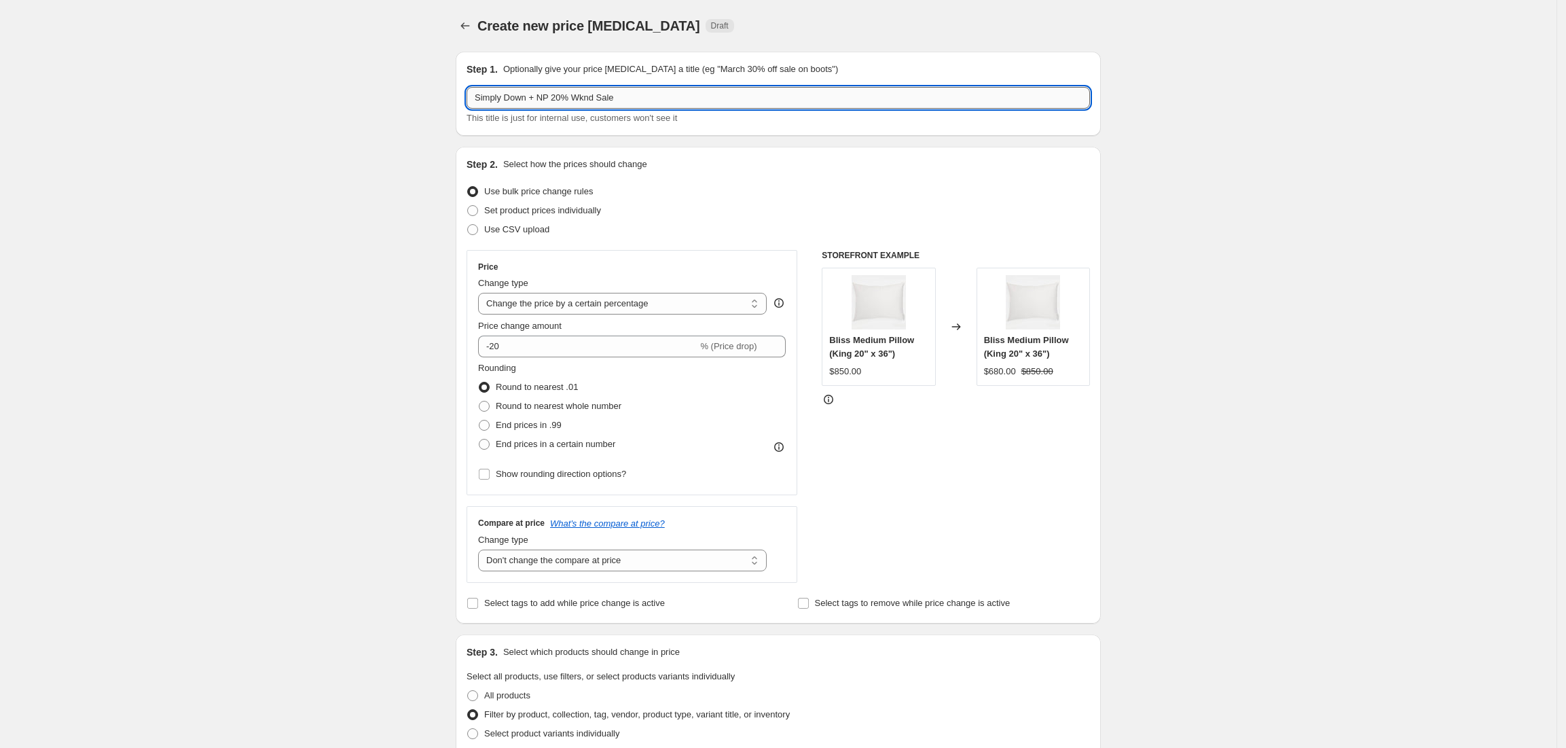
click at [647, 90] on input "Simply Down + NP 20% Wknd Sale" at bounding box center [779, 98] width 624 height 22
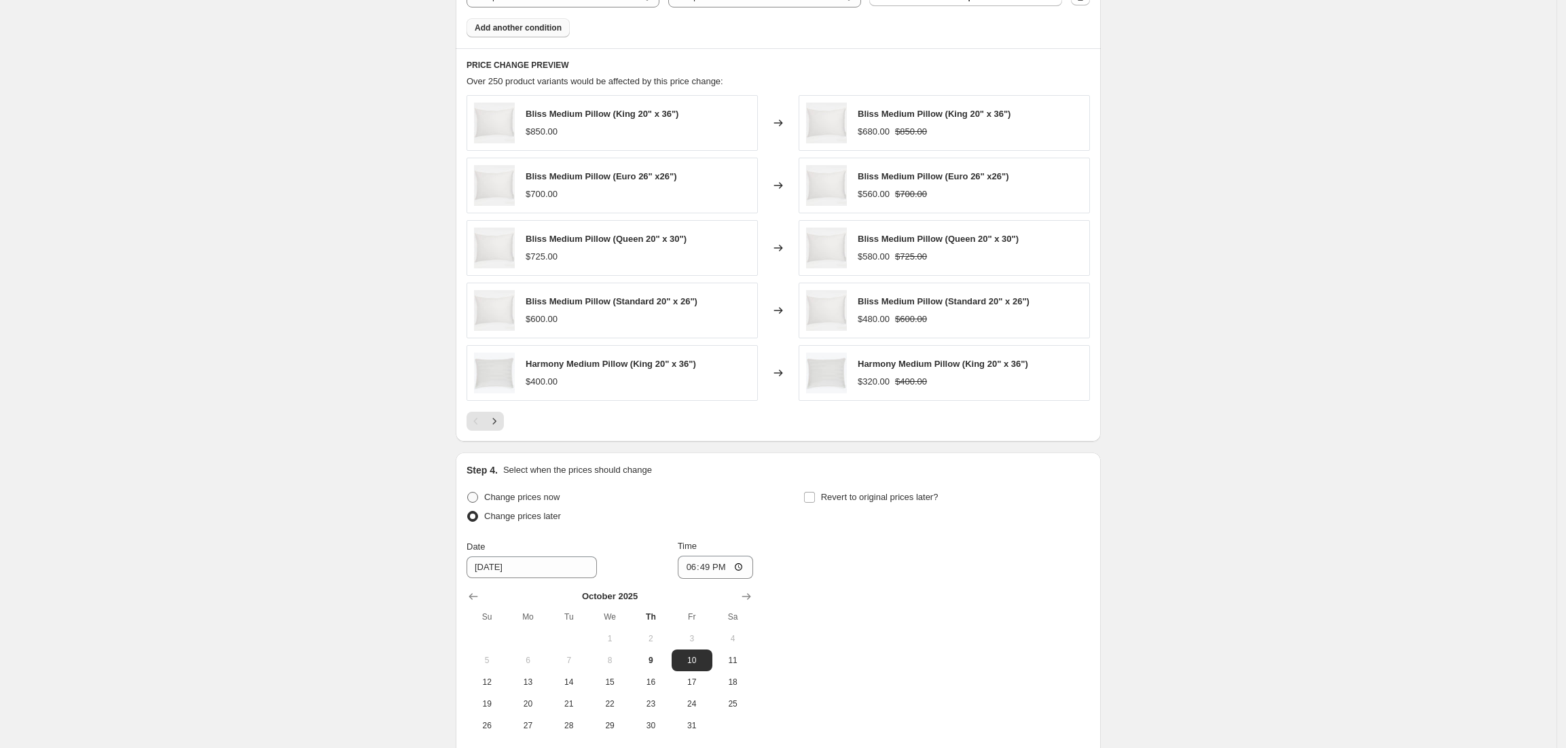
scroll to position [1089, 0]
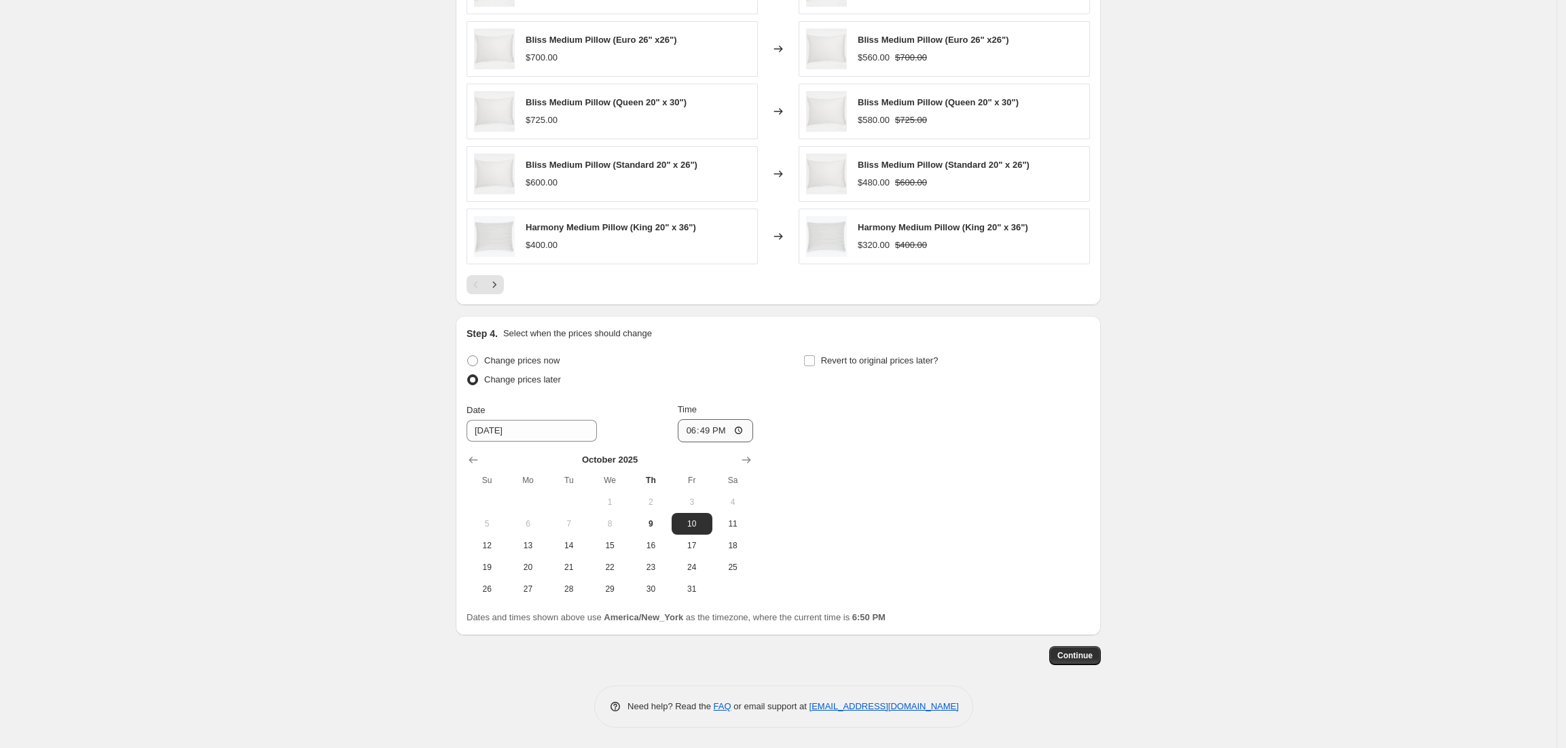
type input "Simply Down + NP 20% Wknd Sale [DATE]"
click at [696, 433] on input "18:49" at bounding box center [716, 430] width 76 height 23
type input "00:01"
click at [815, 359] on input "Revert to original prices later?" at bounding box center [809, 360] width 11 height 11
checkbox input "true"
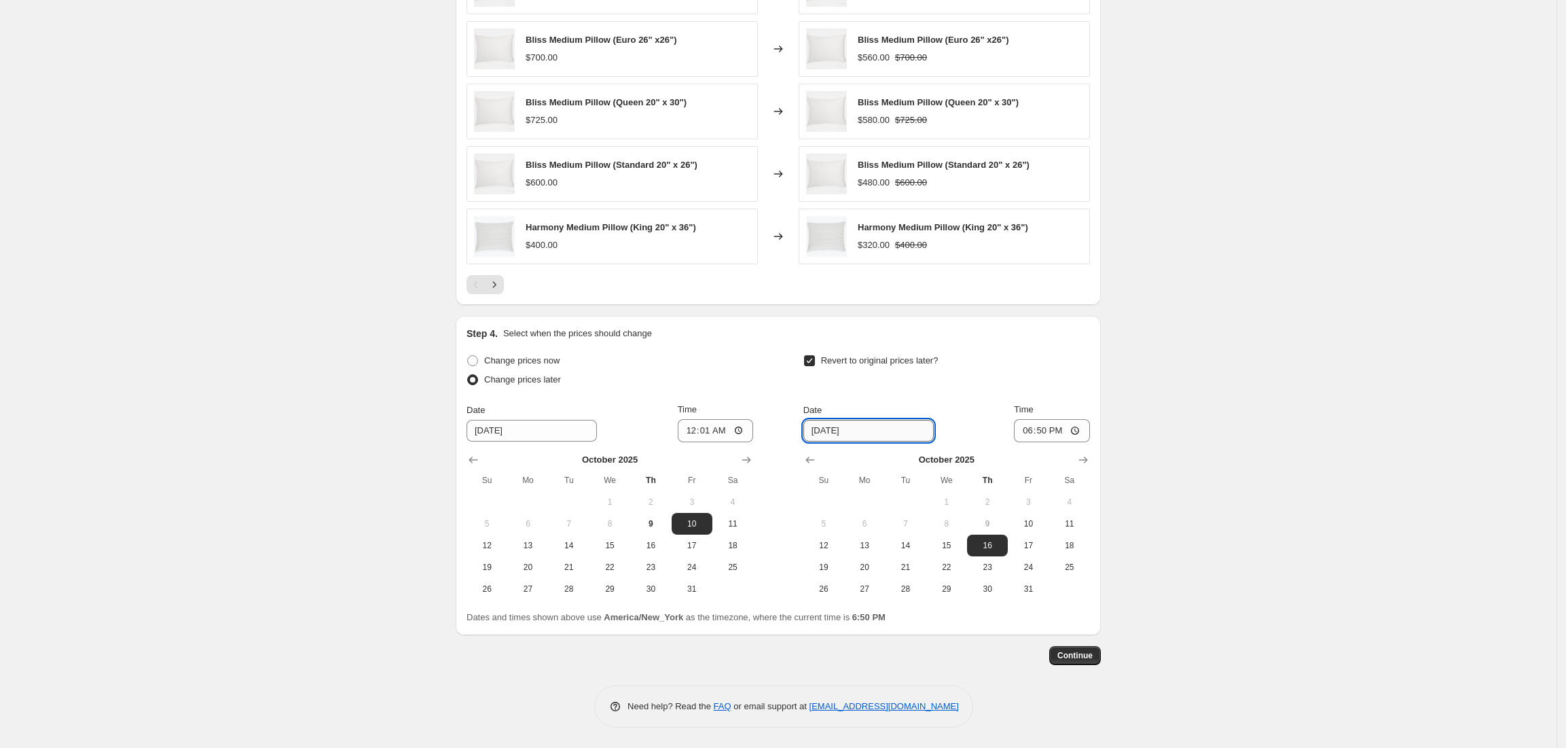
click at [843, 433] on input "[DATE]" at bounding box center [868, 431] width 130 height 22
click at [810, 429] on input "[DATE]" at bounding box center [868, 431] width 130 height 22
type input "[DATE]"
click at [1028, 433] on input "18:50" at bounding box center [1052, 430] width 76 height 23
type input "00:01"
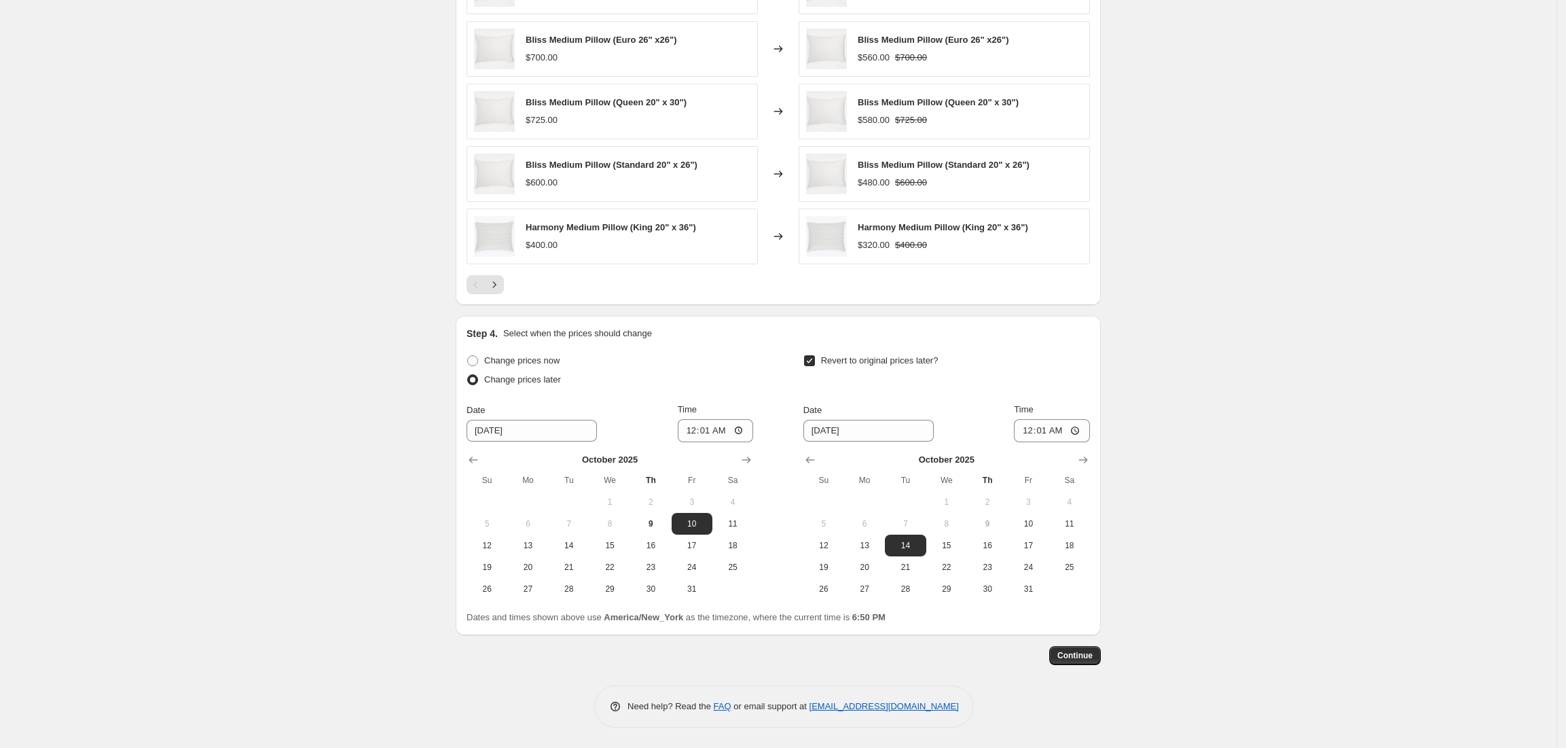
click at [1011, 349] on div "Step 4. Select when the prices should change Change prices now Change prices la…" at bounding box center [779, 475] width 624 height 297
click at [837, 433] on input "[DATE]" at bounding box center [868, 431] width 130 height 22
click at [1082, 653] on span "Continue" at bounding box center [1075, 655] width 35 height 11
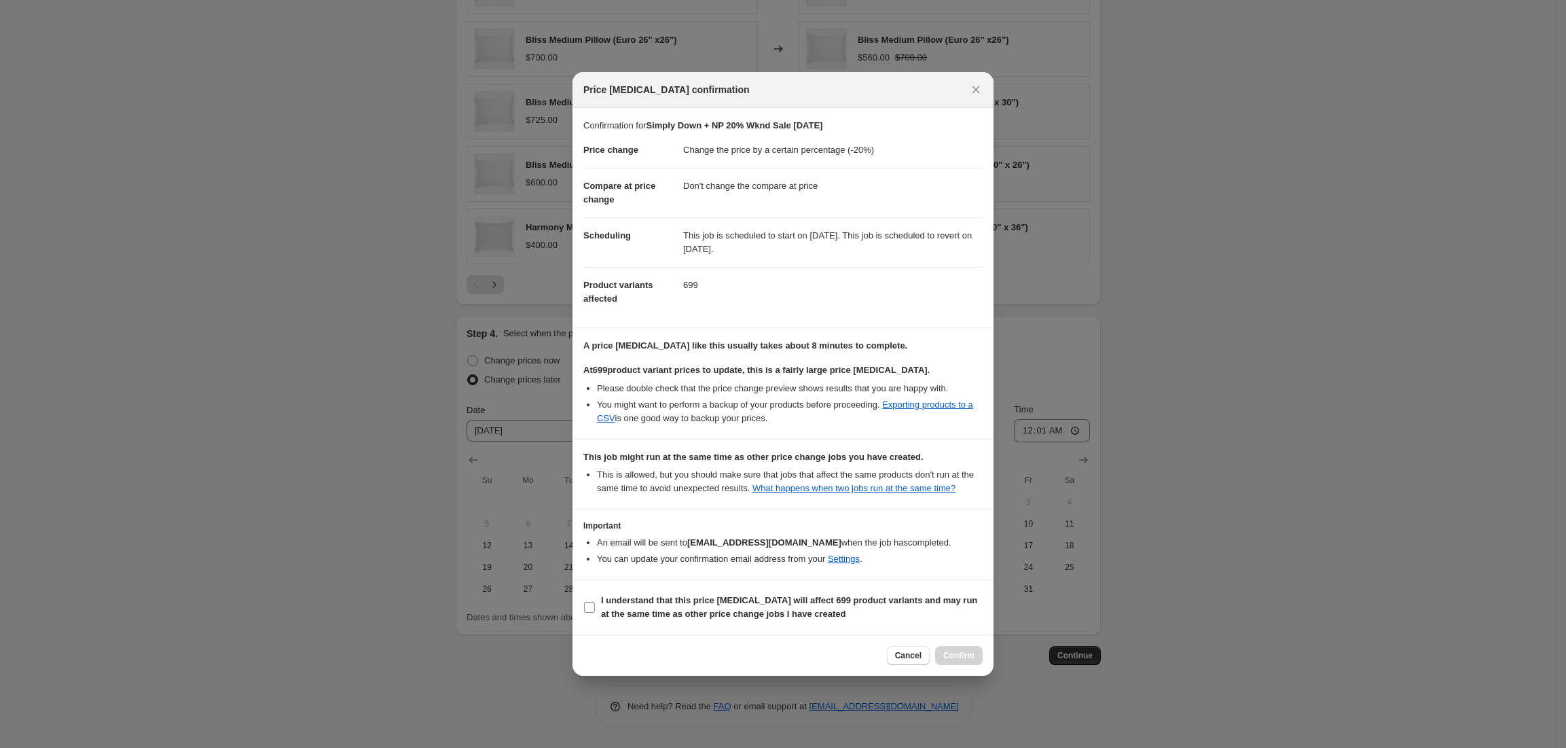
click at [588, 609] on input "I understand that this price [MEDICAL_DATA] will affect 699 product variants an…" at bounding box center [589, 607] width 11 height 11
checkbox input "true"
click at [955, 664] on button "Confirm" at bounding box center [959, 655] width 48 height 19
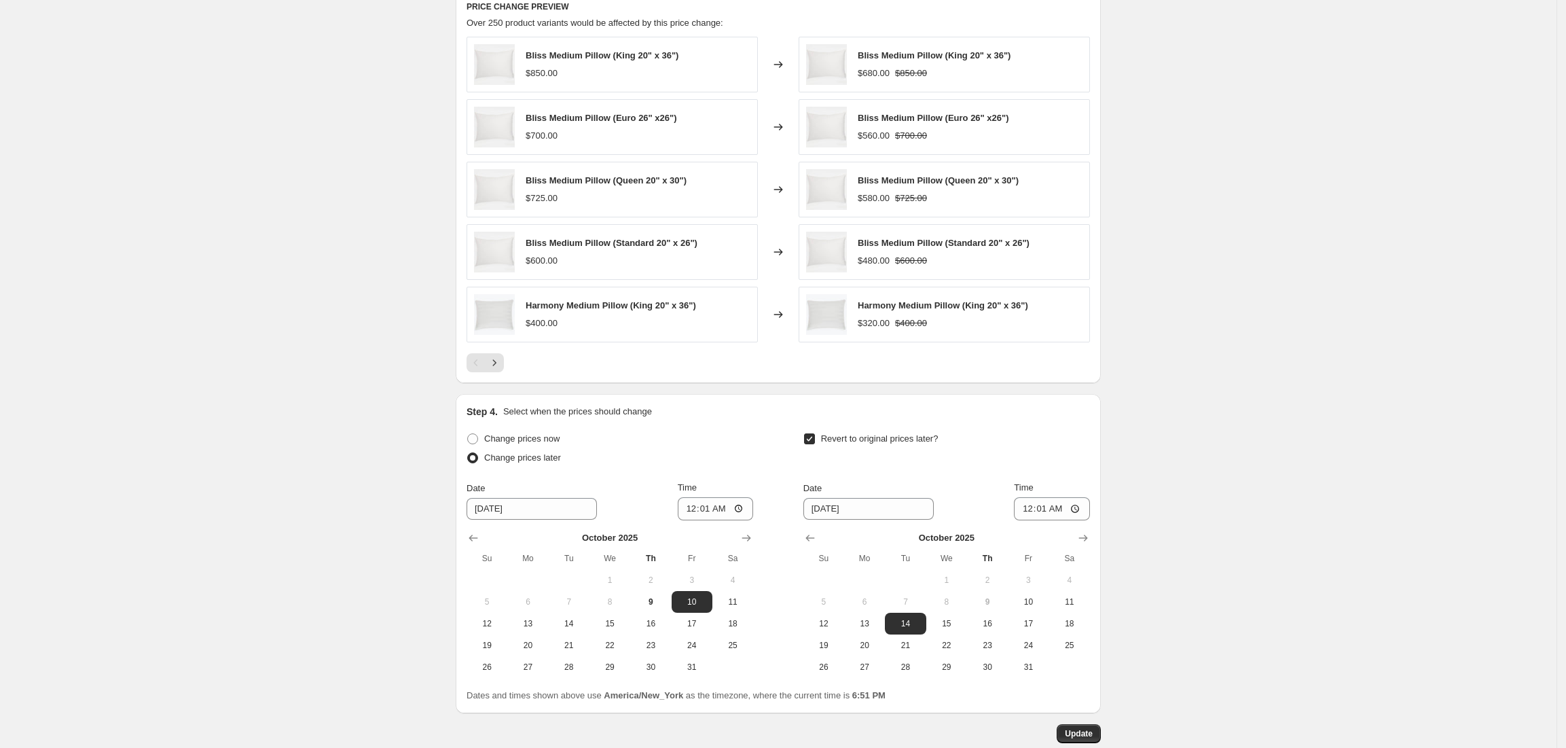
scroll to position [1172, 0]
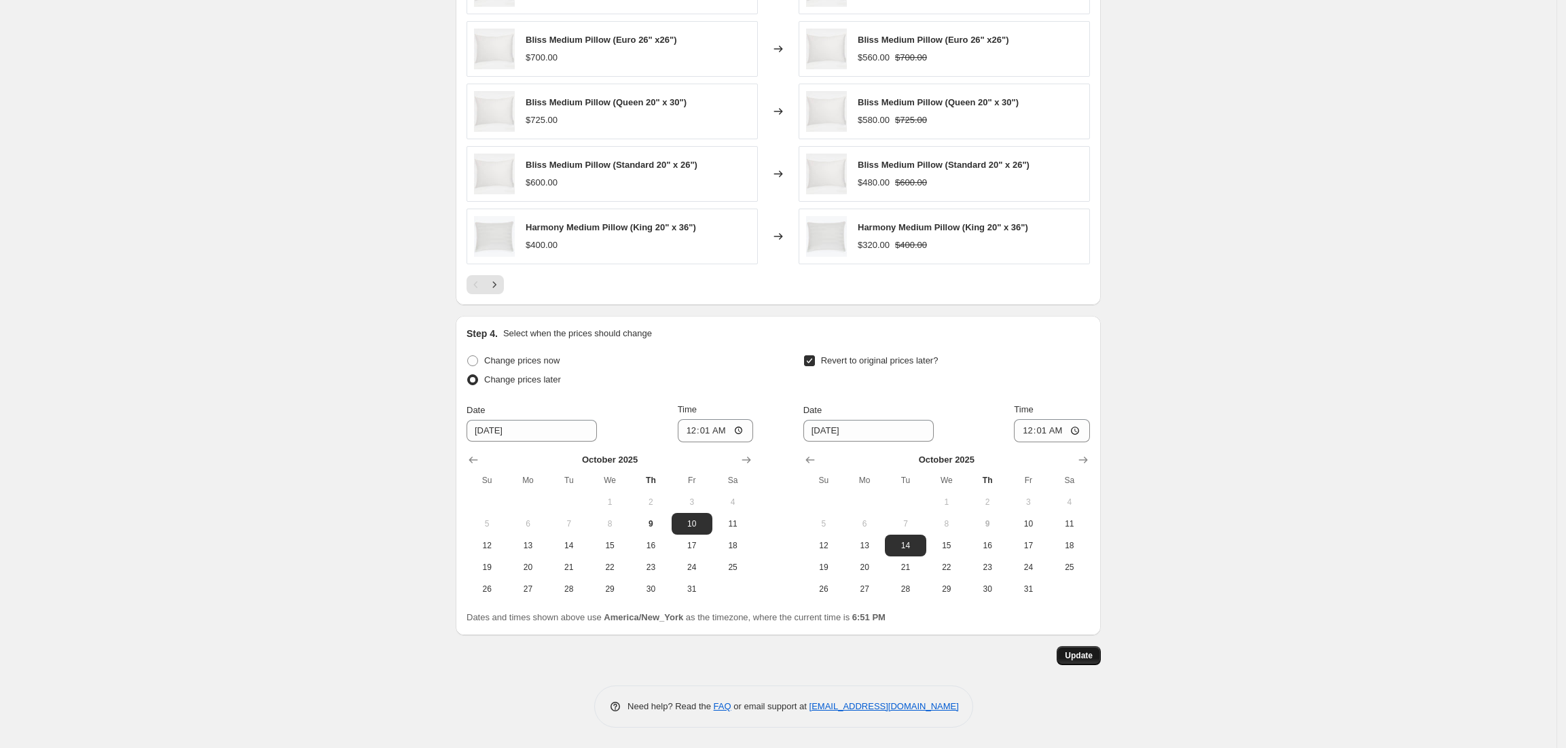
click at [1087, 664] on button "Update" at bounding box center [1079, 655] width 44 height 19
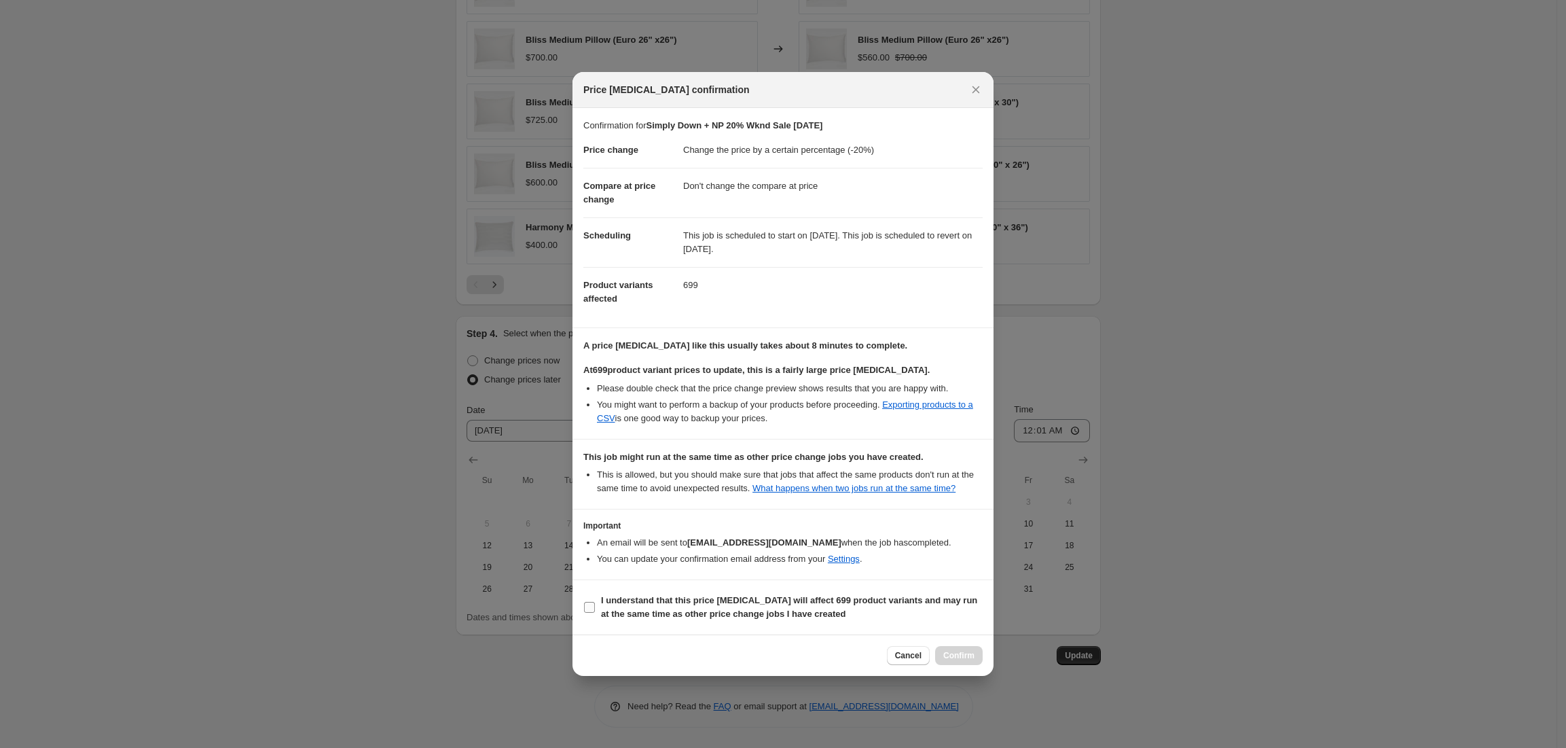
click at [600, 604] on label "I understand that this price [MEDICAL_DATA] will affect 699 product variants an…" at bounding box center [782, 607] width 399 height 33
click at [595, 604] on input "I understand that this price [MEDICAL_DATA] will affect 699 product variants an…" at bounding box center [589, 607] width 11 height 11
checkbox input "true"
click at [963, 656] on span "Confirm" at bounding box center [958, 655] width 31 height 11
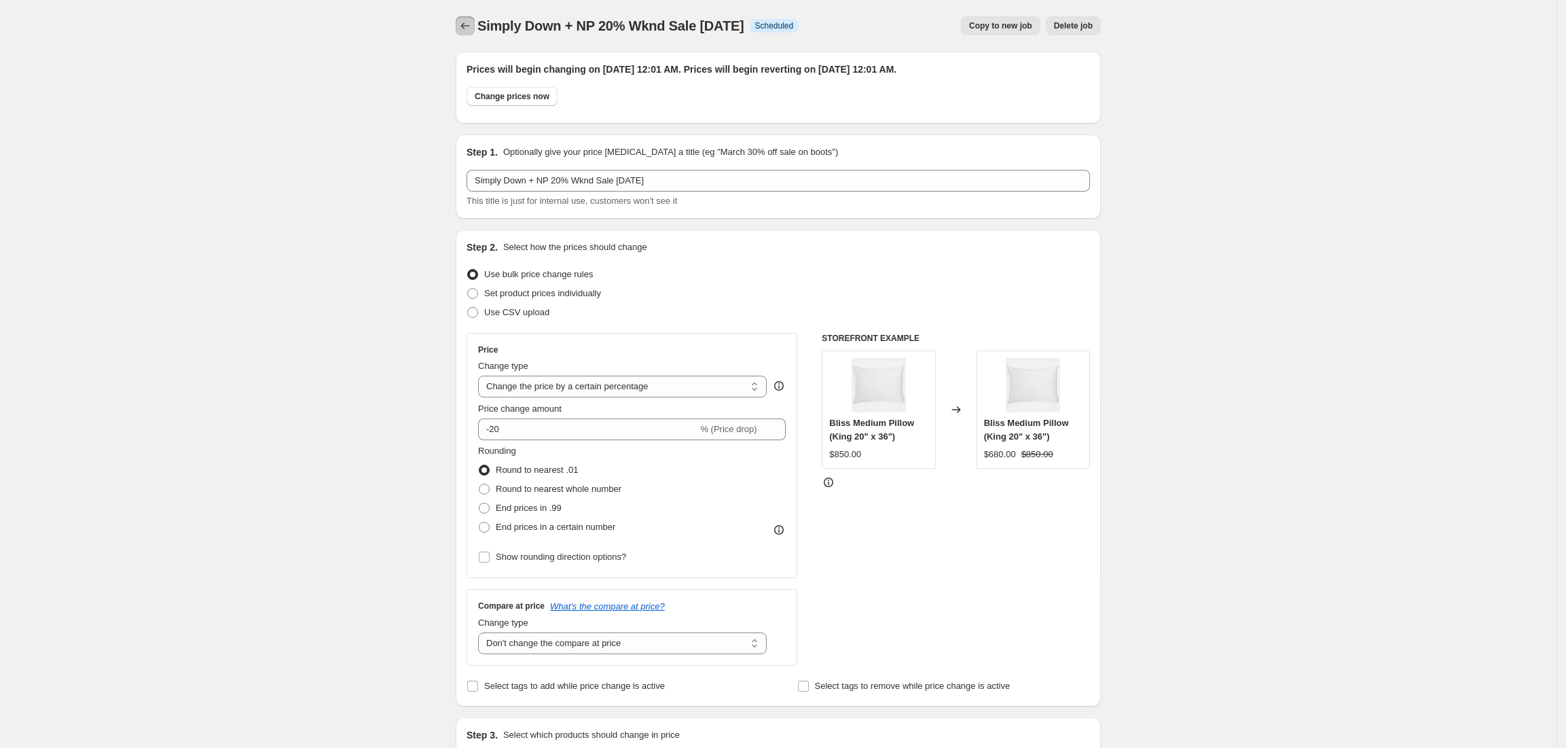
click at [471, 33] on button "Price change jobs" at bounding box center [465, 25] width 19 height 19
